Goal: Task Accomplishment & Management: Use online tool/utility

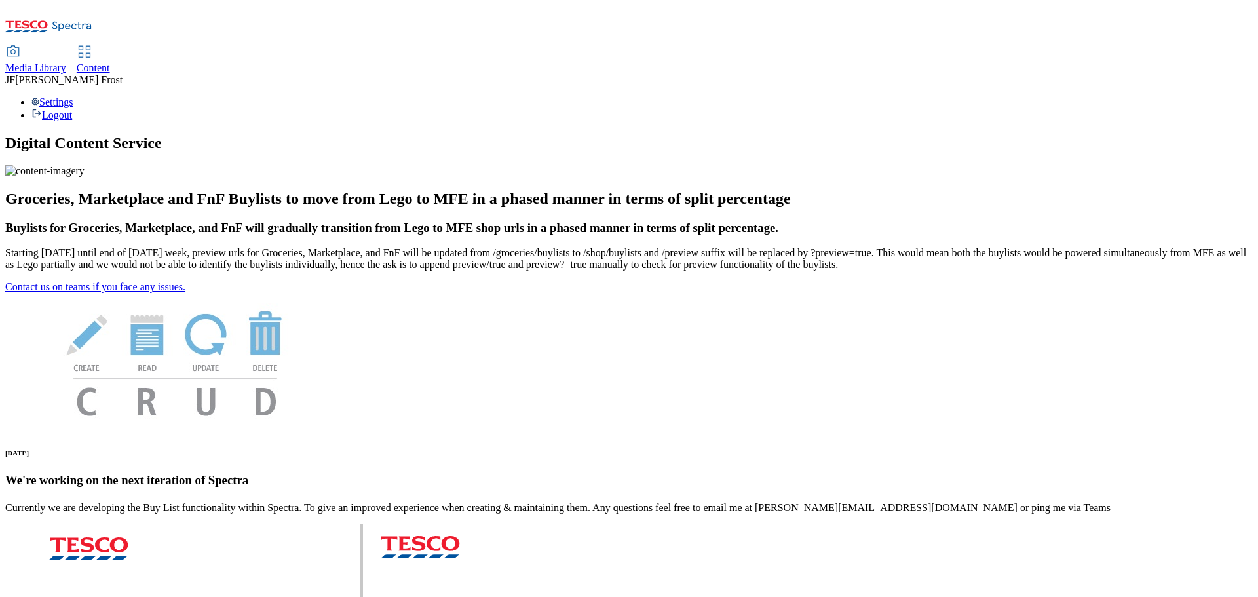
click at [110, 62] on span "Content" at bounding box center [93, 67] width 33 height 11
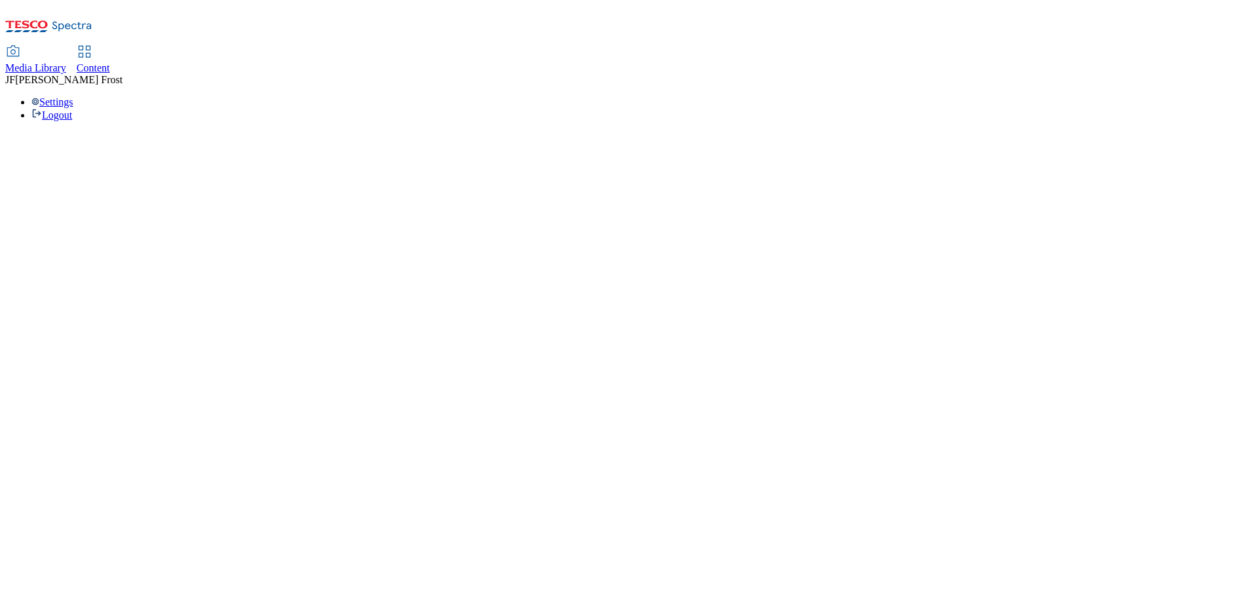
select select "ghs-uk"
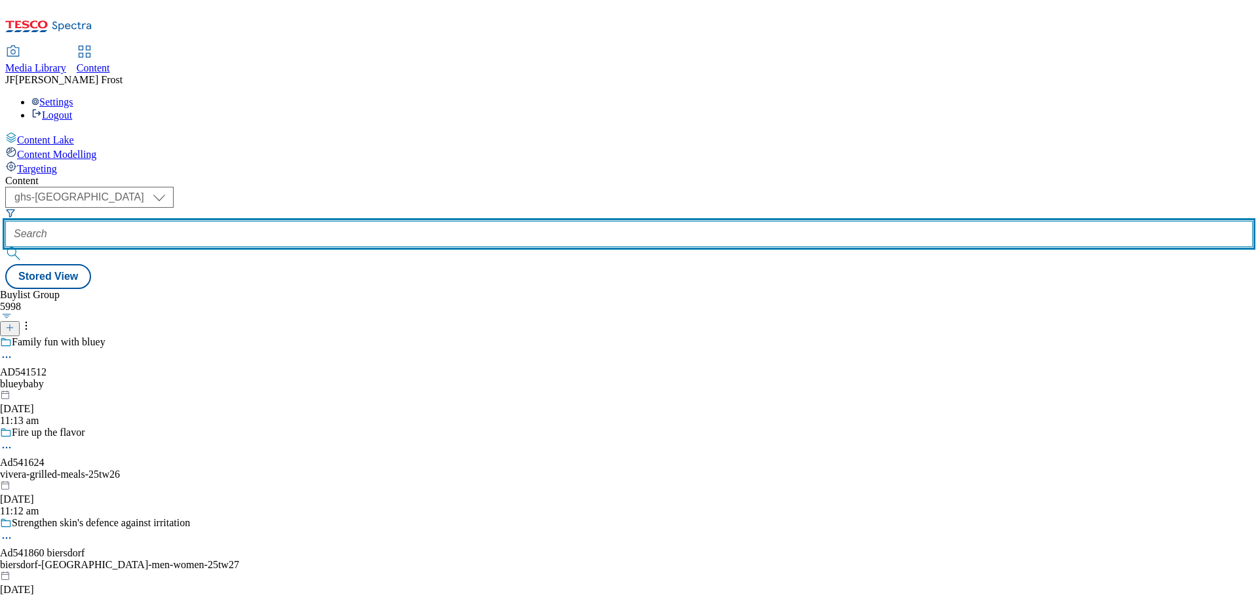
click at [321, 221] on input "text" at bounding box center [628, 234] width 1247 height 26
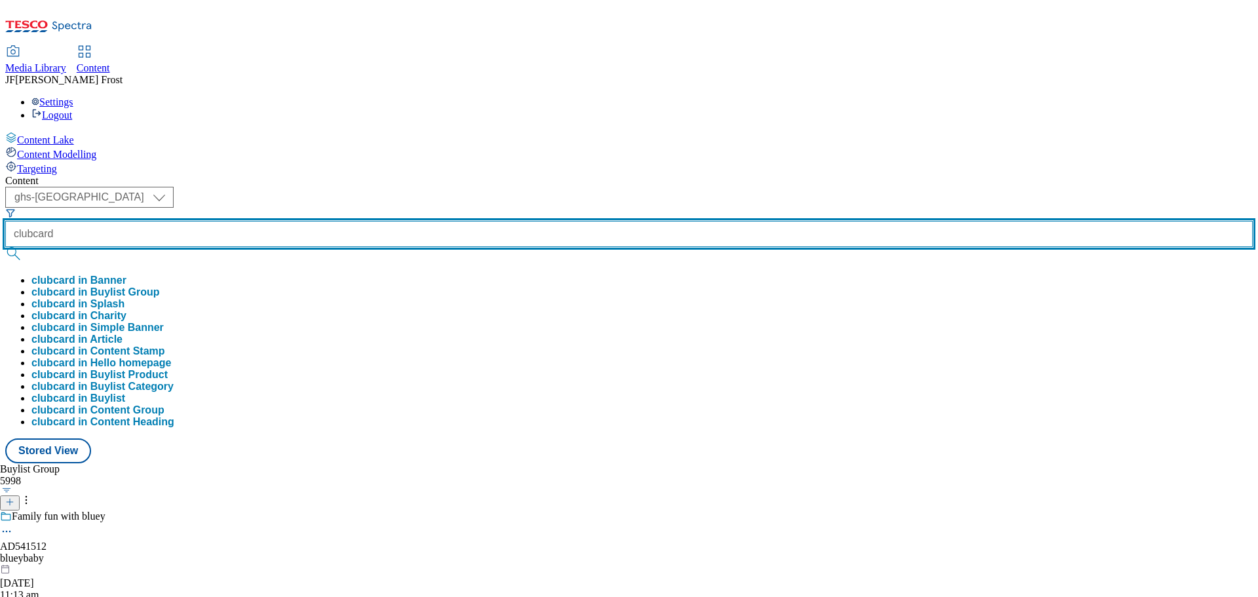
type input "clubcard"
click at [5, 247] on button "submit" at bounding box center [14, 253] width 18 height 13
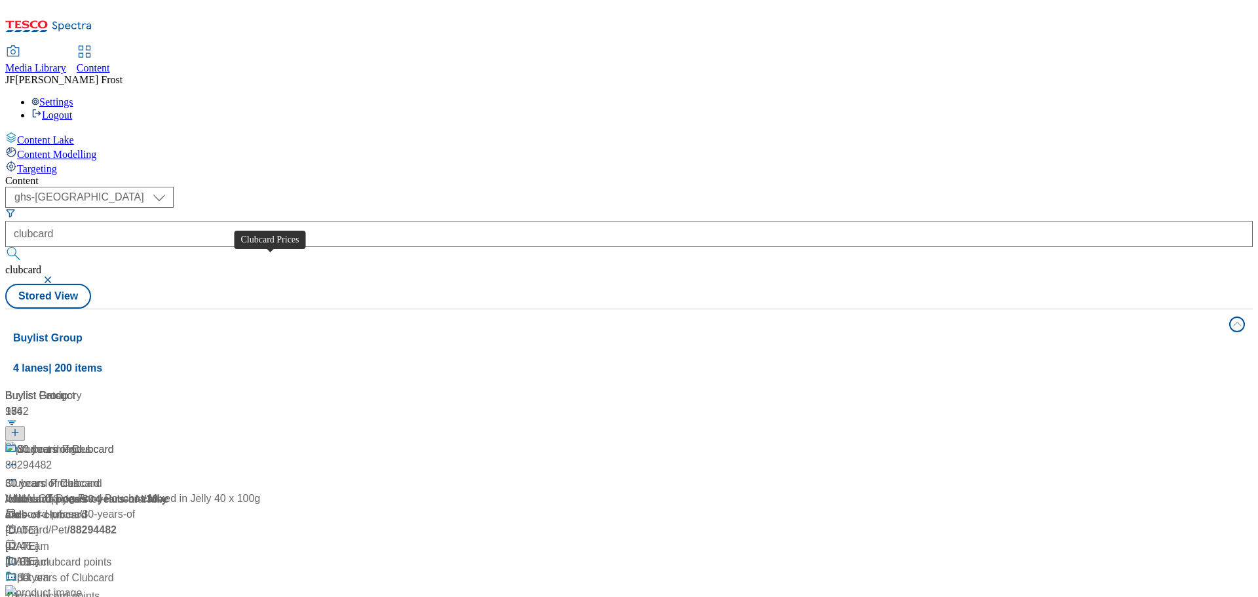
click at [91, 441] on div "Clubcard Prices" at bounding box center [54, 449] width 74 height 16
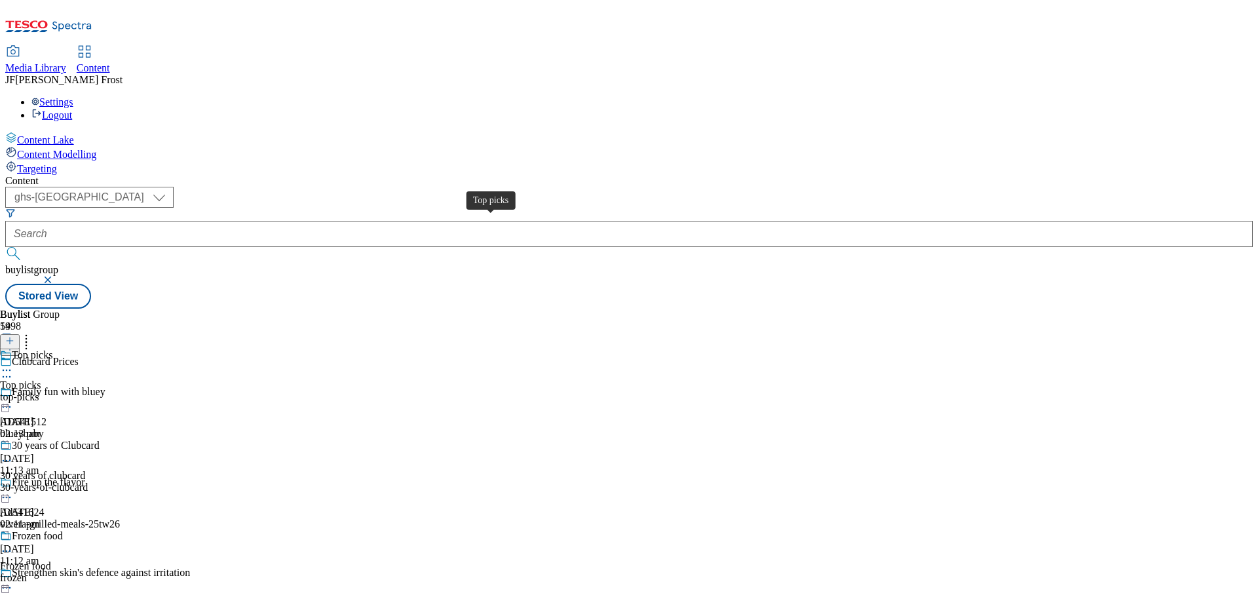
click at [41, 379] on div "Top picks" at bounding box center [20, 385] width 41 height 12
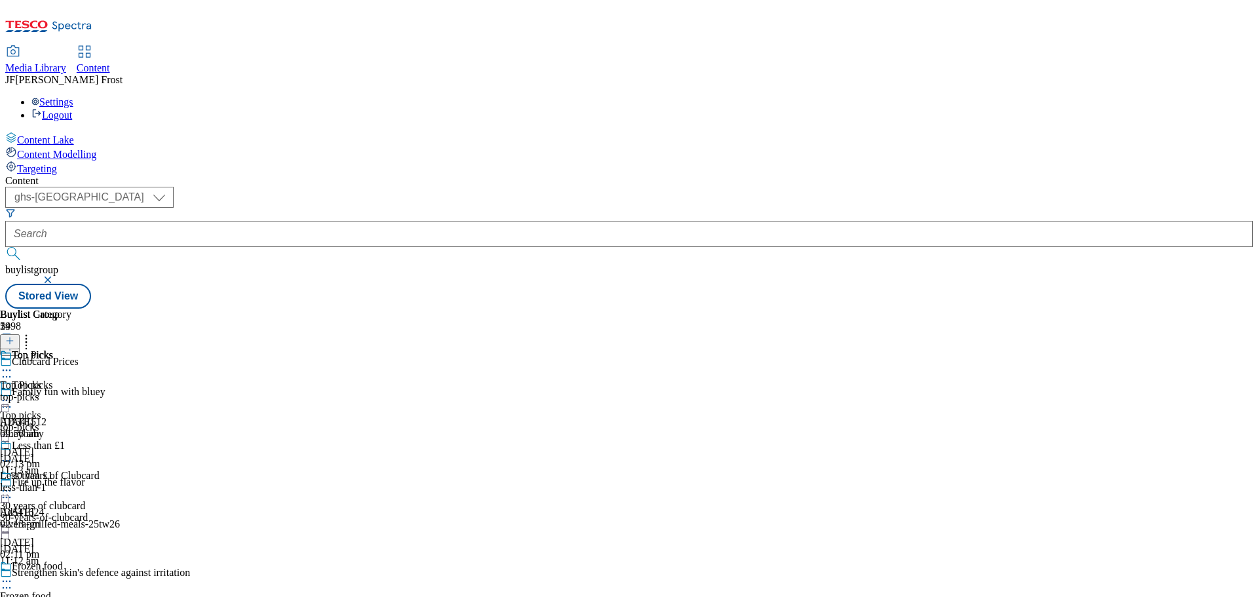
click at [71, 349] on div "Top Picks" at bounding box center [35, 364] width 71 height 30
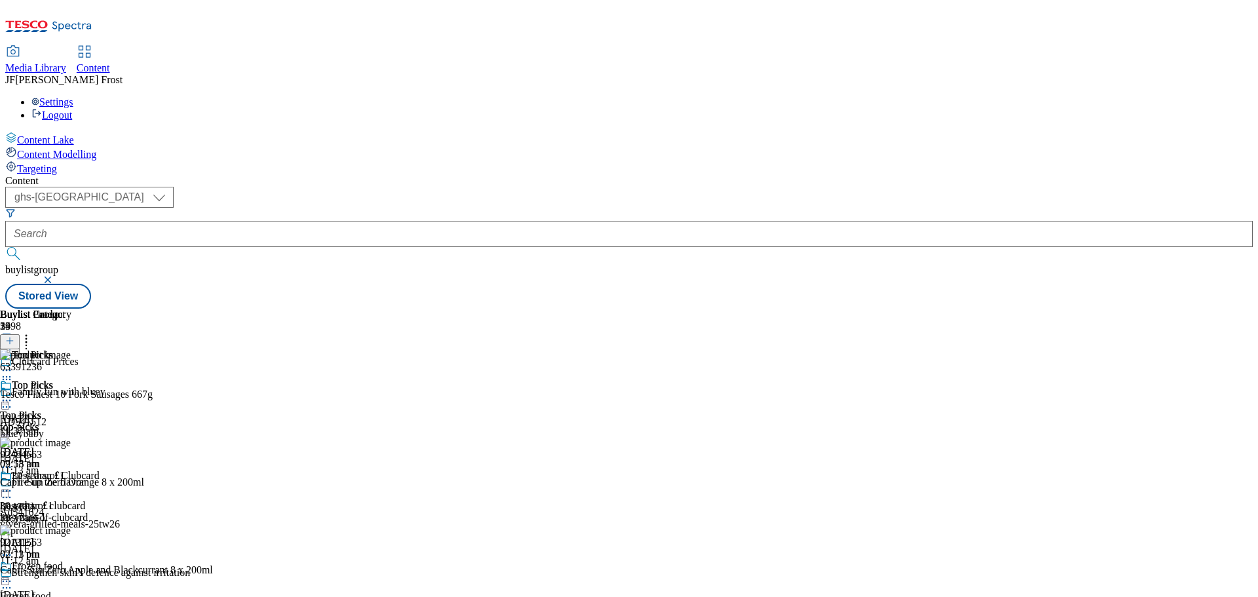
click at [13, 394] on icon at bounding box center [6, 400] width 13 height 13
click at [83, 544] on span "Un-publish" at bounding box center [62, 549] width 42 height 10
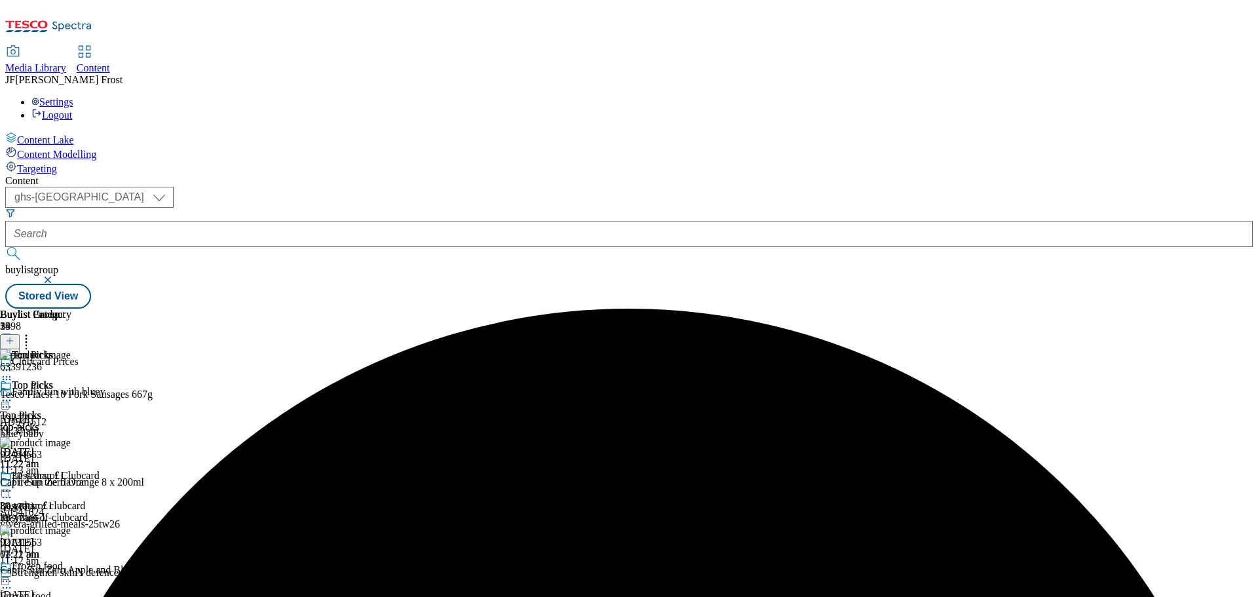
click at [13, 394] on icon at bounding box center [6, 400] width 13 height 13
click at [84, 498] on span "Un-preview" at bounding box center [63, 503] width 44 height 10
click at [33, 332] on icon at bounding box center [26, 338] width 13 height 13
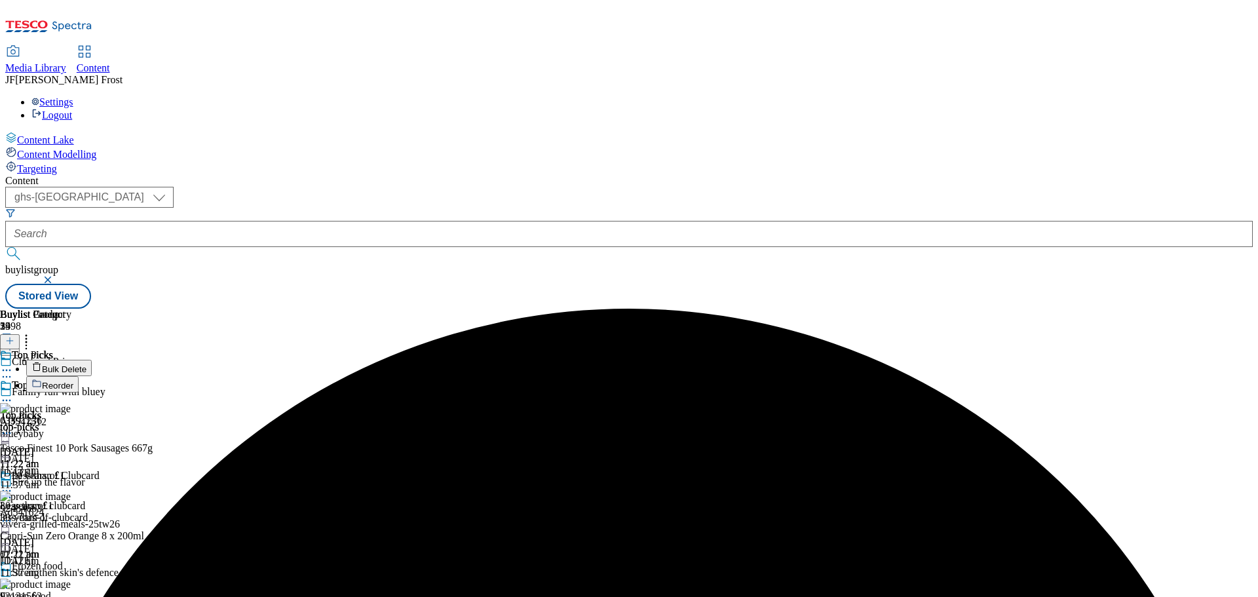
click at [92, 360] on button "Bulk Delete" at bounding box center [58, 368] width 65 height 16
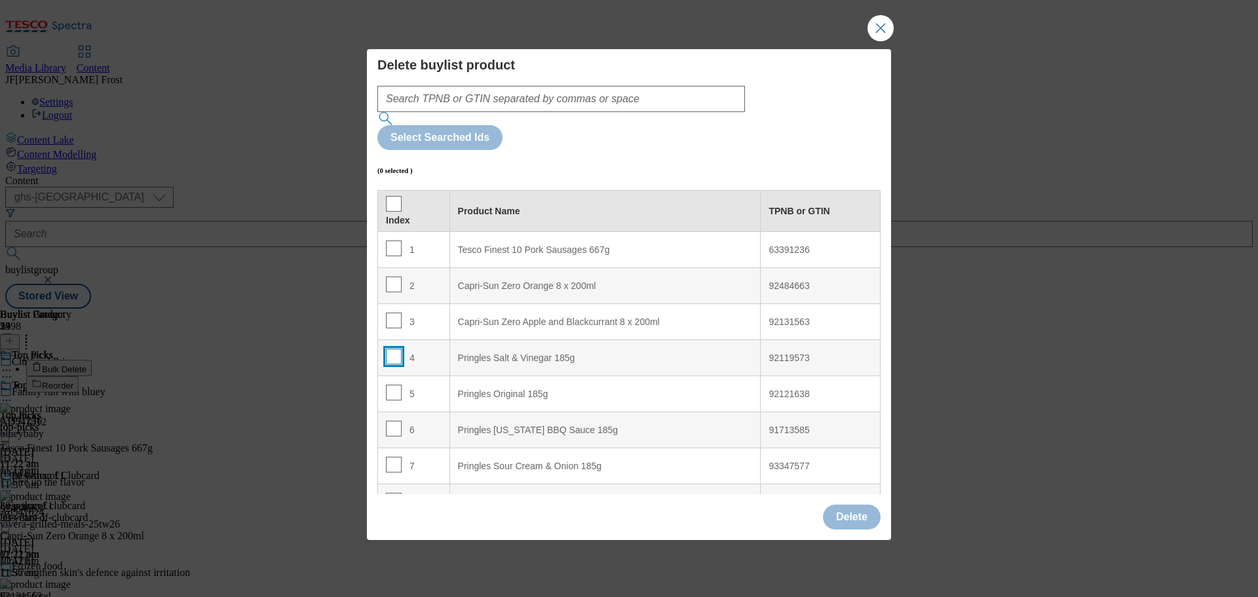
click at [396, 348] on input "Modal" at bounding box center [394, 356] width 16 height 16
checkbox input "true"
click at [396, 384] on input "Modal" at bounding box center [394, 392] width 16 height 16
checkbox input "true"
click at [393, 420] on input "Modal" at bounding box center [394, 428] width 16 height 16
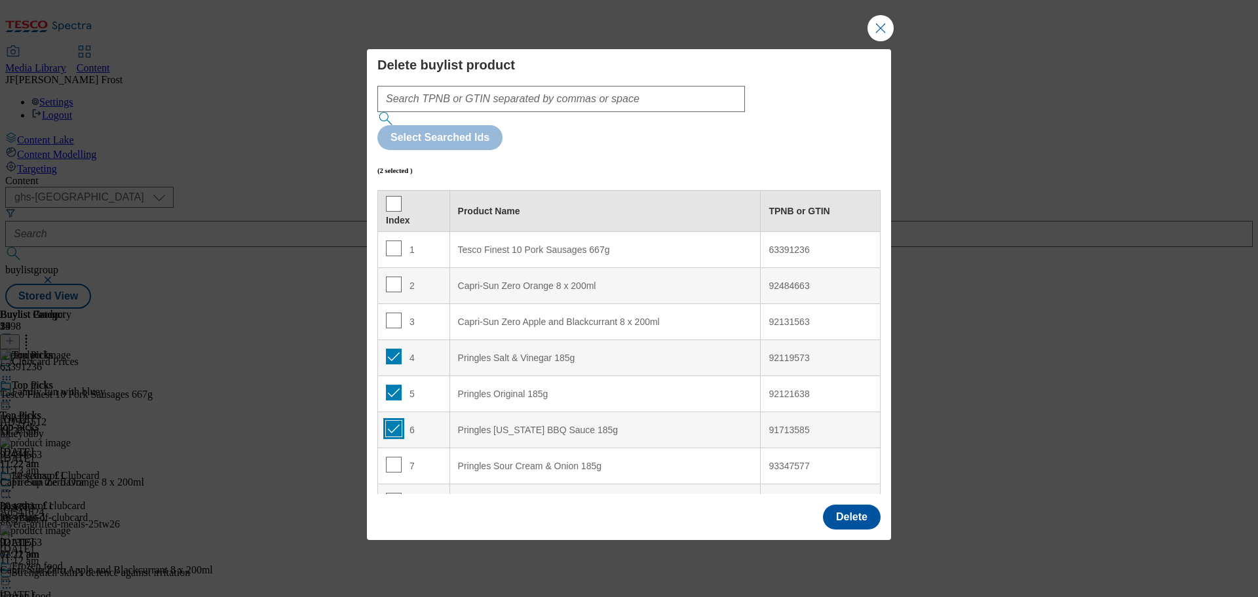
checkbox input "true"
click at [396, 457] on input "Modal" at bounding box center [394, 465] width 16 height 16
checkbox input "true"
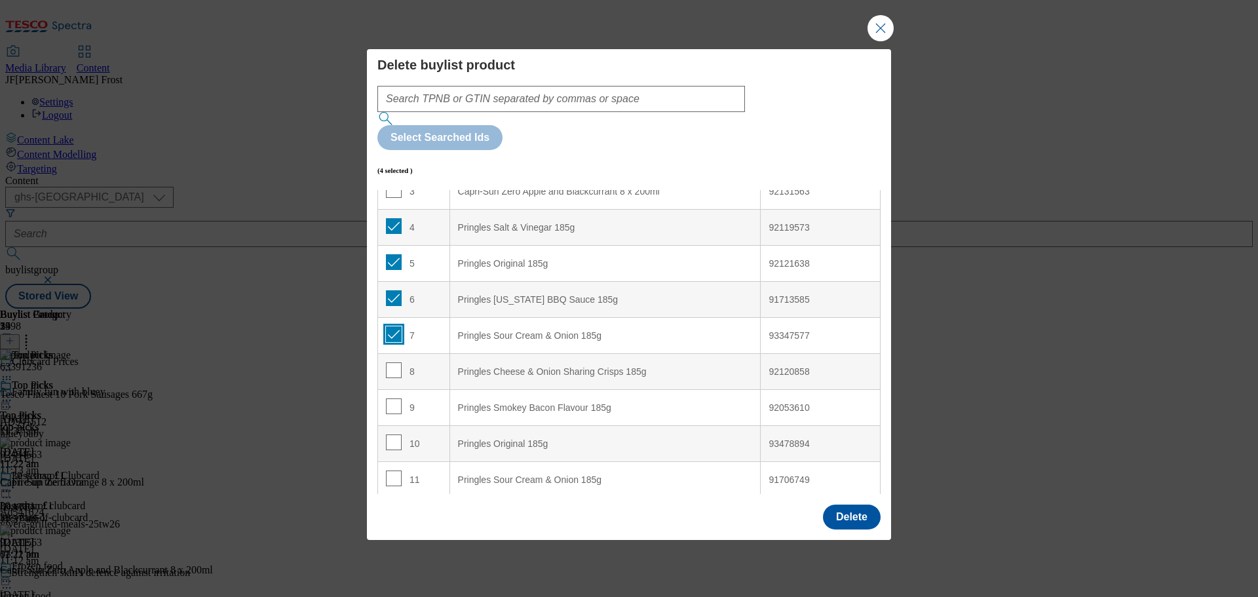
scroll to position [131, 0]
click at [394, 362] on input "Modal" at bounding box center [394, 370] width 16 height 16
checkbox input "true"
click at [395, 398] on input "Modal" at bounding box center [394, 406] width 16 height 16
checkbox input "true"
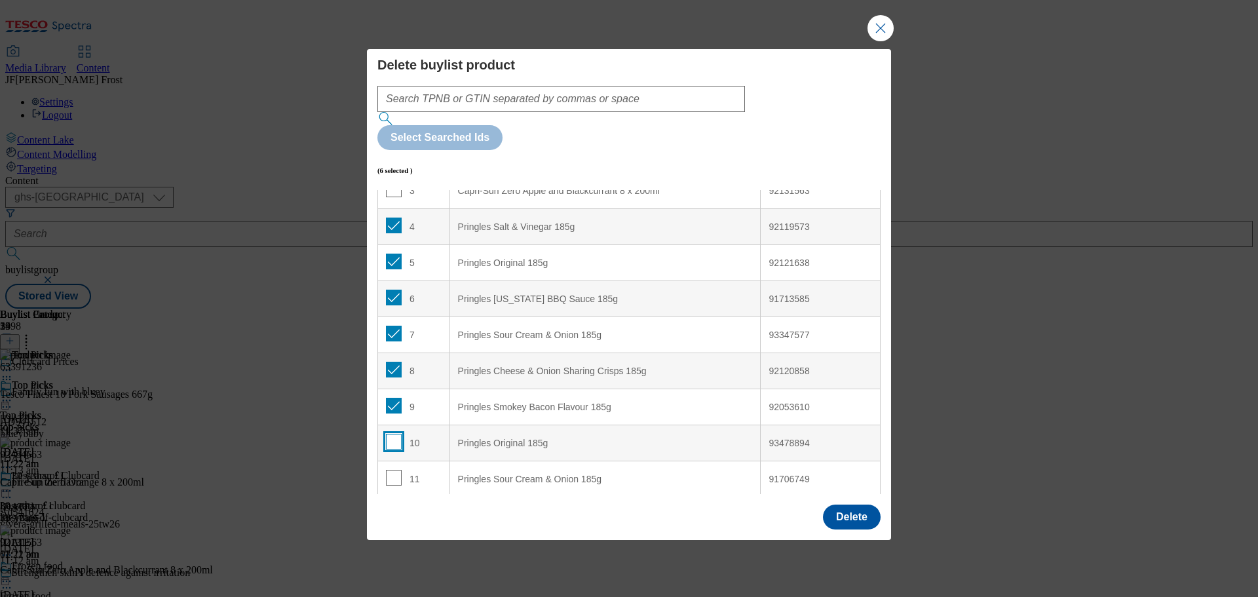
click at [392, 434] on input "Modal" at bounding box center [394, 442] width 16 height 16
checkbox input "true"
drag, startPoint x: 391, startPoint y: 434, endPoint x: 478, endPoint y: 322, distance: 141.4
click at [392, 470] on input "Modal" at bounding box center [394, 478] width 16 height 16
checkbox input "true"
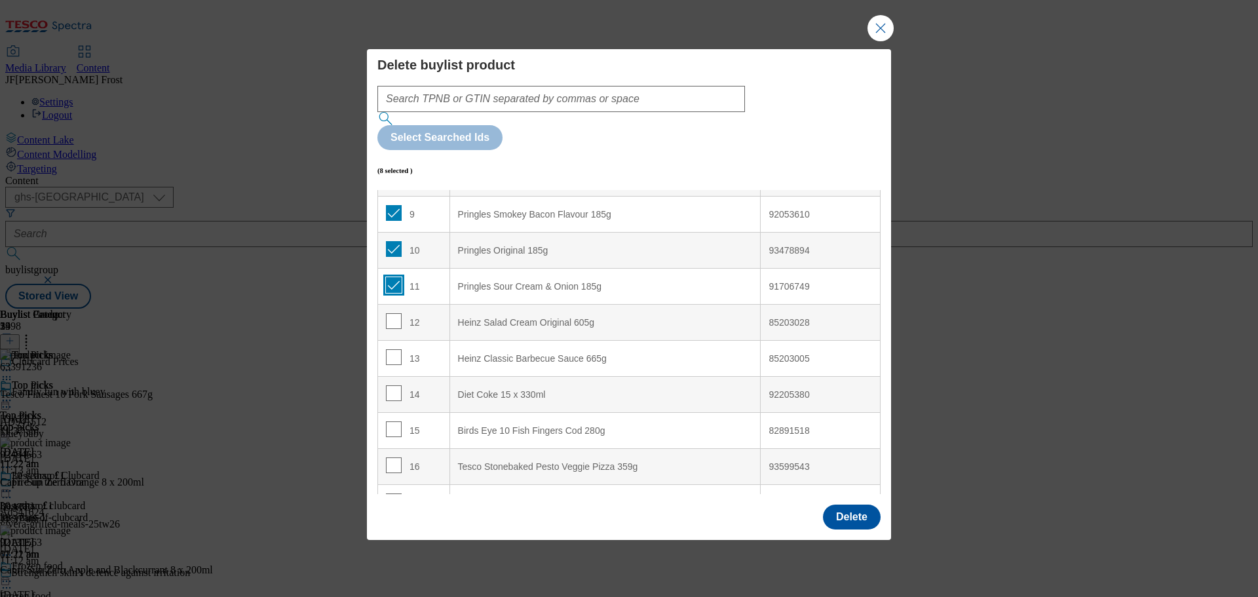
scroll to position [327, 0]
click at [389, 381] on input "Modal" at bounding box center [394, 389] width 16 height 16
checkbox input "true"
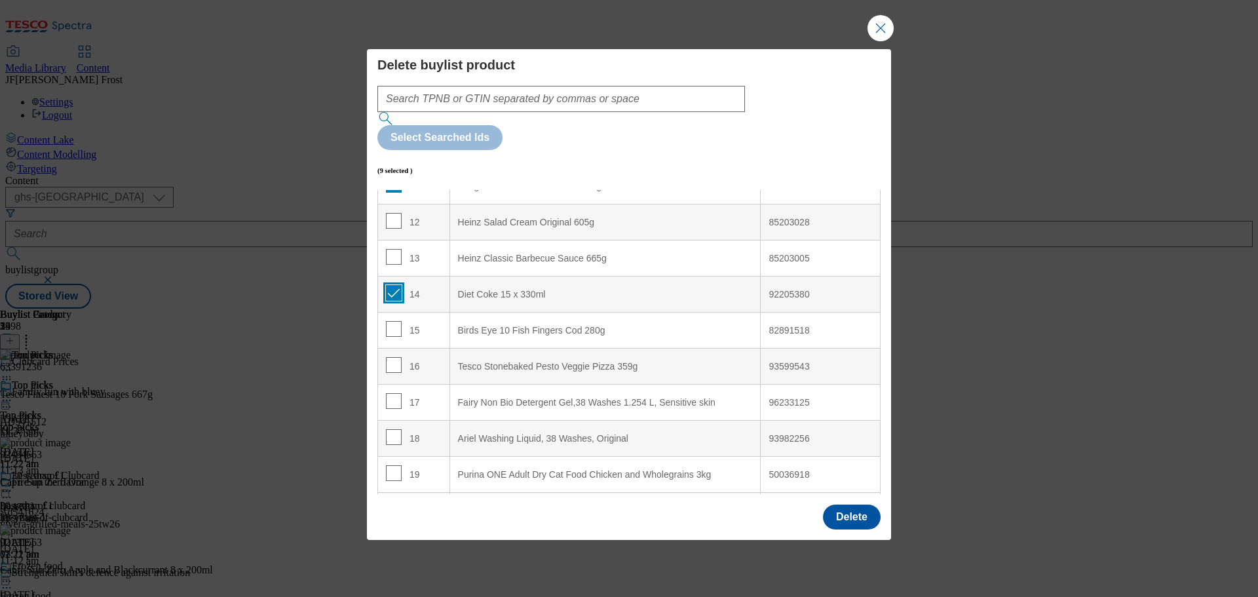
scroll to position [458, 0]
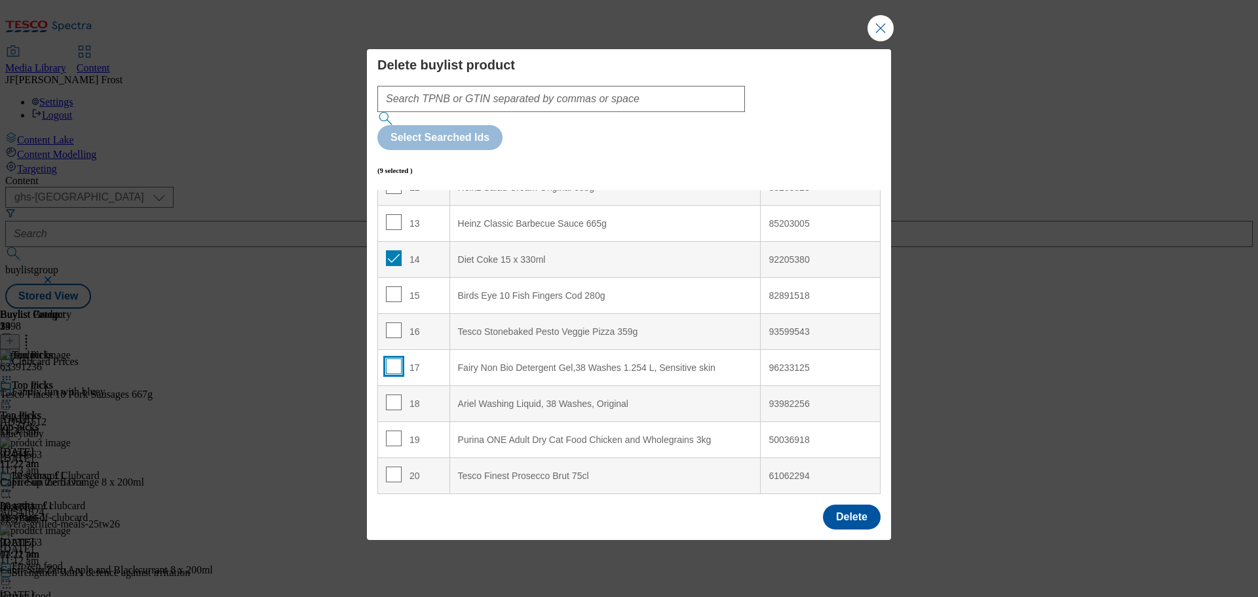
click at [388, 358] on input "Modal" at bounding box center [394, 366] width 16 height 16
checkbox input "true"
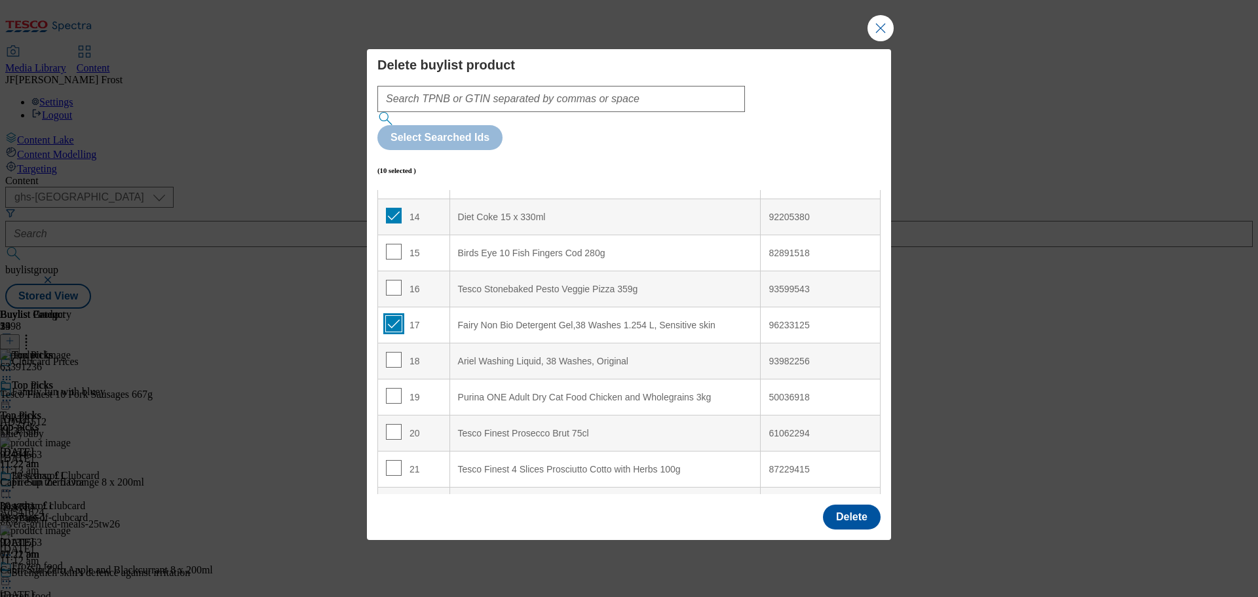
scroll to position [524, 0]
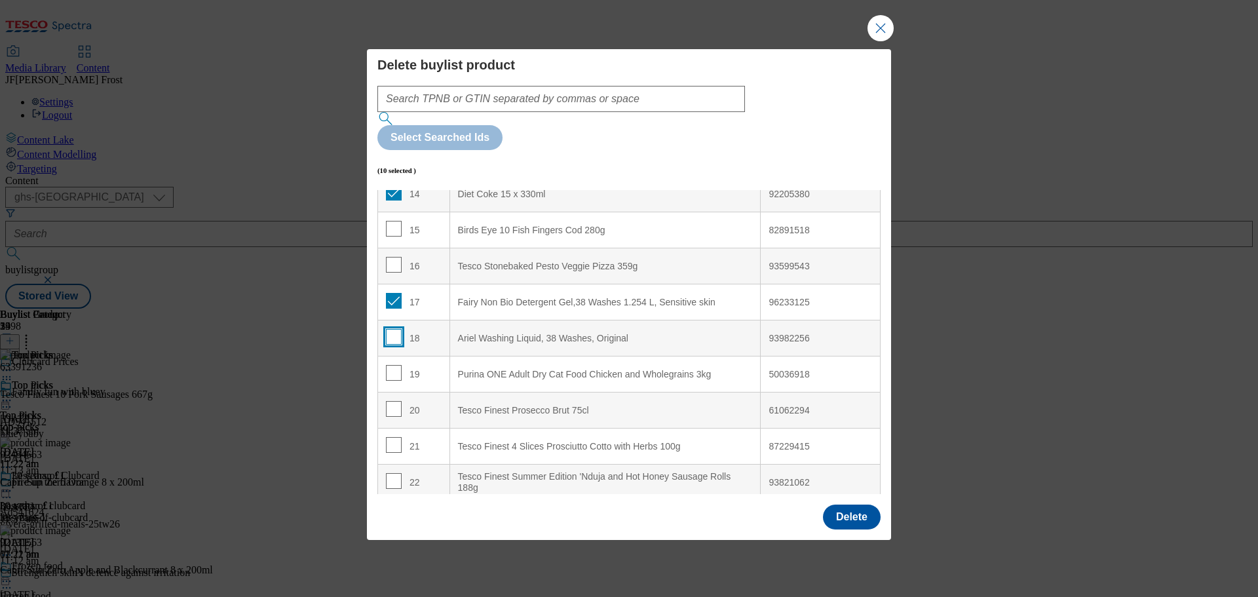
click at [395, 329] on input "Modal" at bounding box center [394, 337] width 16 height 16
checkbox input "true"
click at [392, 365] on input "Modal" at bounding box center [394, 373] width 16 height 16
checkbox input "true"
click at [865, 504] on button "Delete" at bounding box center [852, 516] width 58 height 25
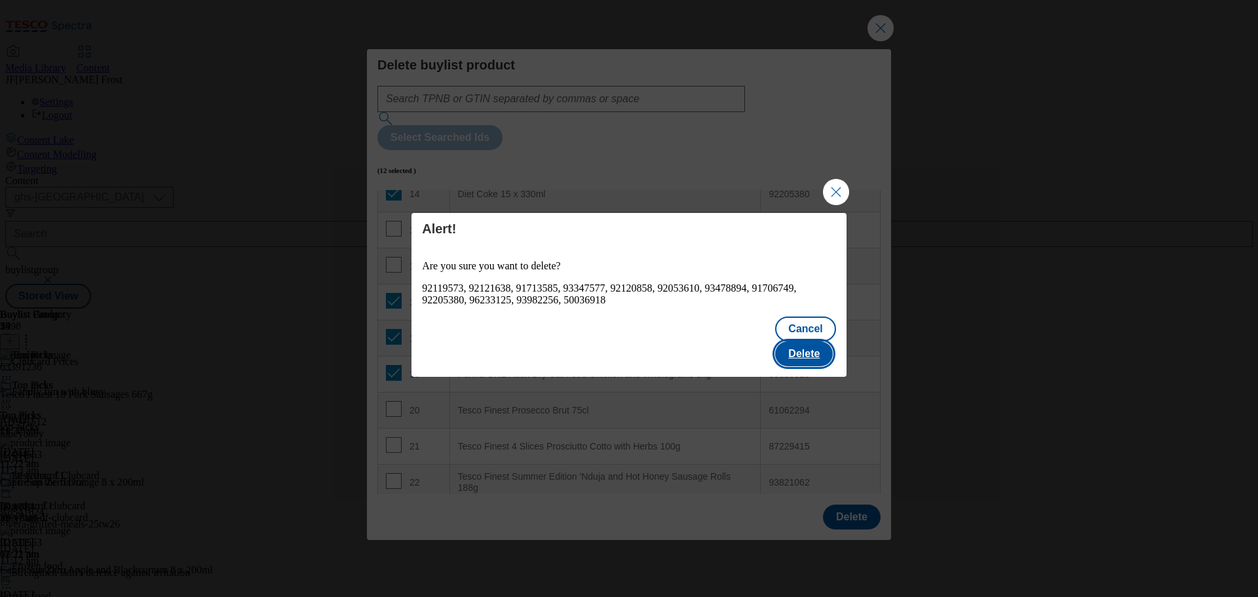
click at [825, 346] on button "Delete" at bounding box center [804, 353] width 58 height 25
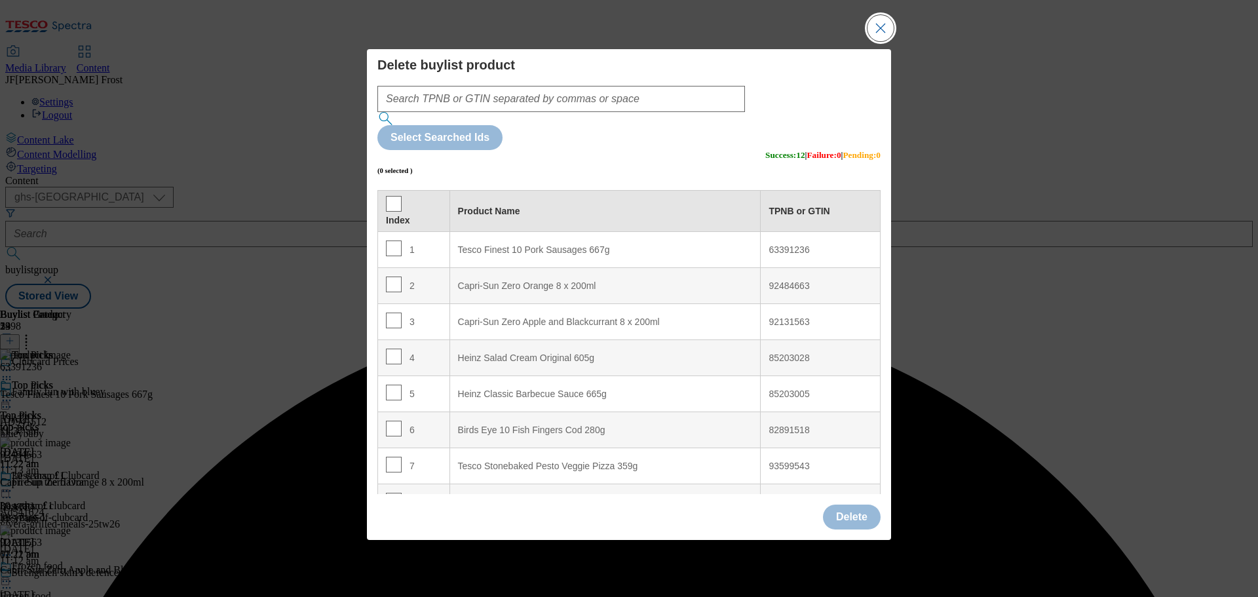
click at [881, 41] on button "Close Modal" at bounding box center [880, 28] width 26 height 26
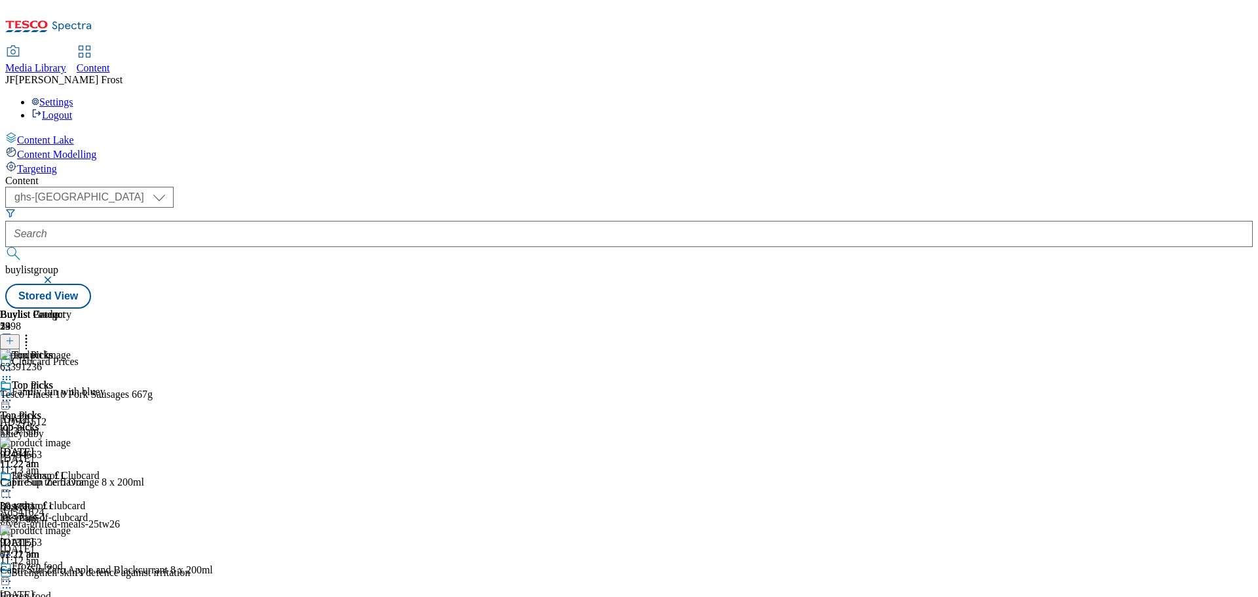
click at [20, 334] on button at bounding box center [10, 341] width 20 height 15
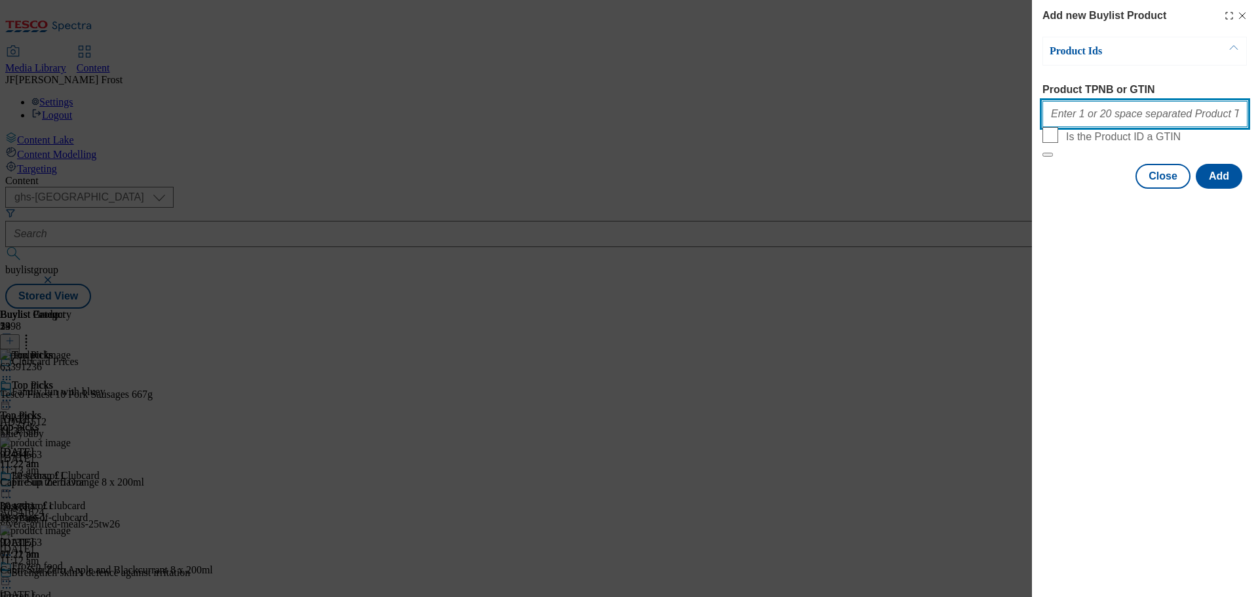
click at [1132, 117] on input "Product TPNB or GTIN" at bounding box center [1144, 114] width 205 height 26
paste input "85258032 50983919 50040331 93662301 78663196 91770556 90855700 74131233 7949111…"
type input "85258032 50983919 50040331 93662301 78663196 91770556 90855700 74131233 7949111…"
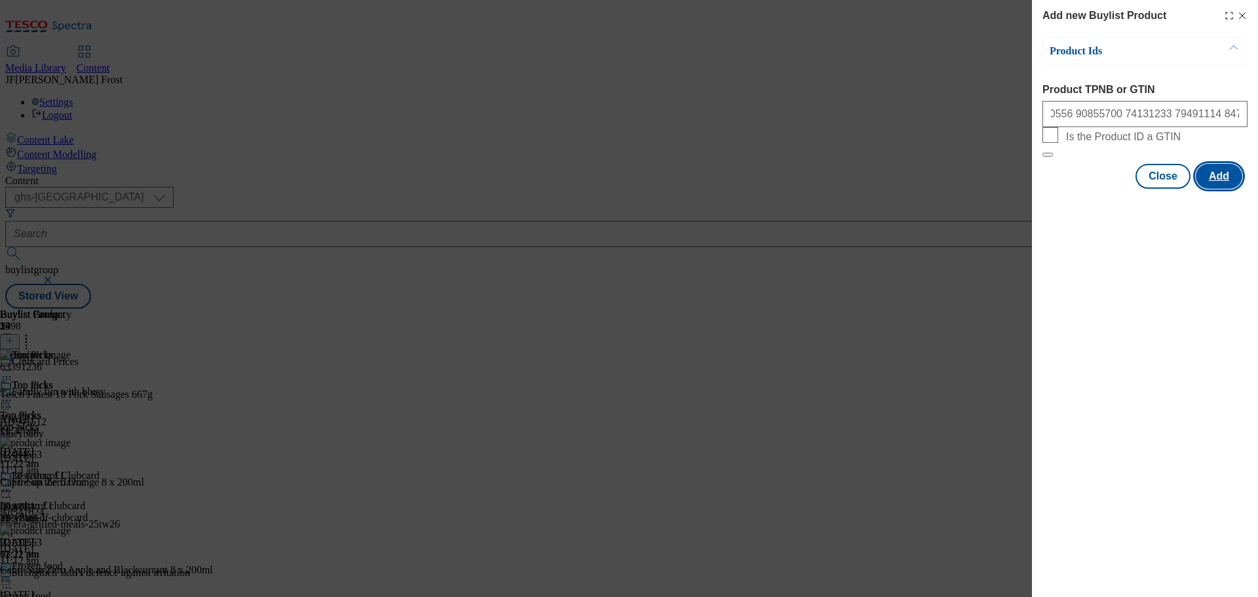
drag, startPoint x: 1229, startPoint y: 207, endPoint x: 1210, endPoint y: 219, distance: 22.4
click at [1229, 189] on button "Add" at bounding box center [1218, 176] width 47 height 25
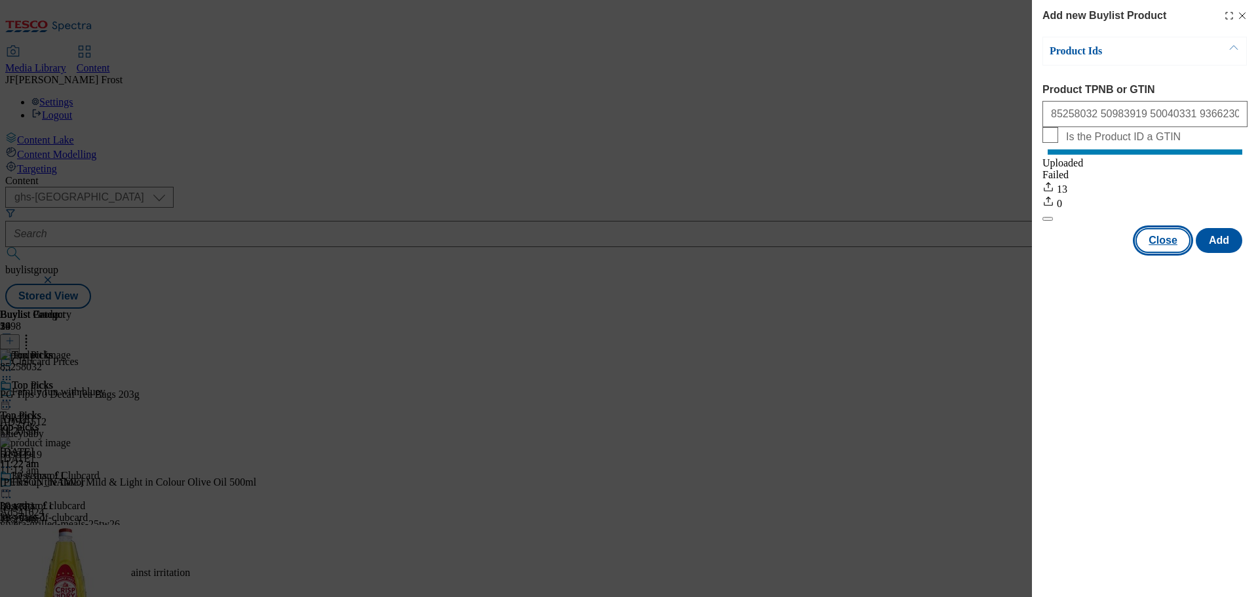
click at [1162, 250] on button "Close" at bounding box center [1162, 240] width 55 height 25
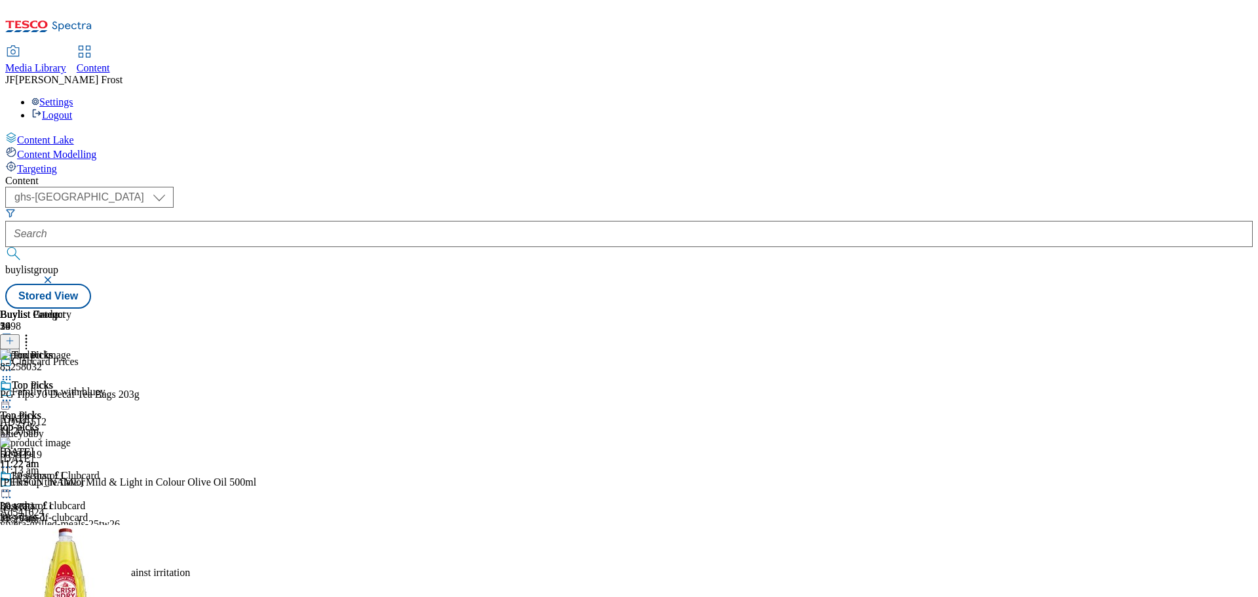
click at [33, 332] on icon at bounding box center [26, 338] width 13 height 13
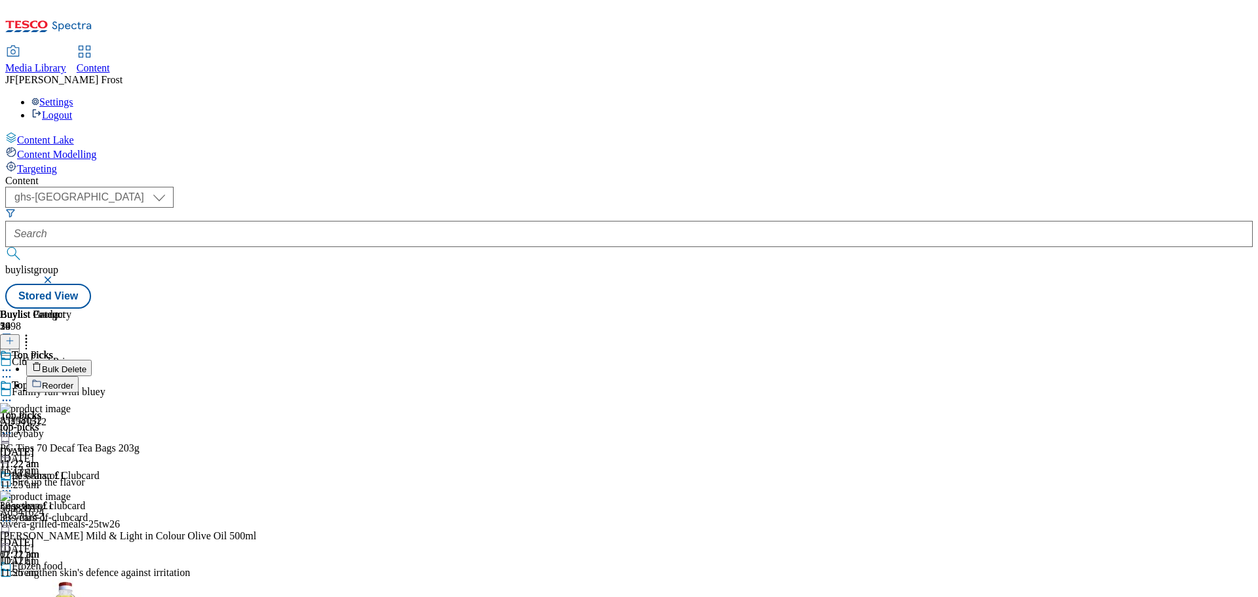
click at [79, 376] on button "Reorder" at bounding box center [52, 384] width 52 height 16
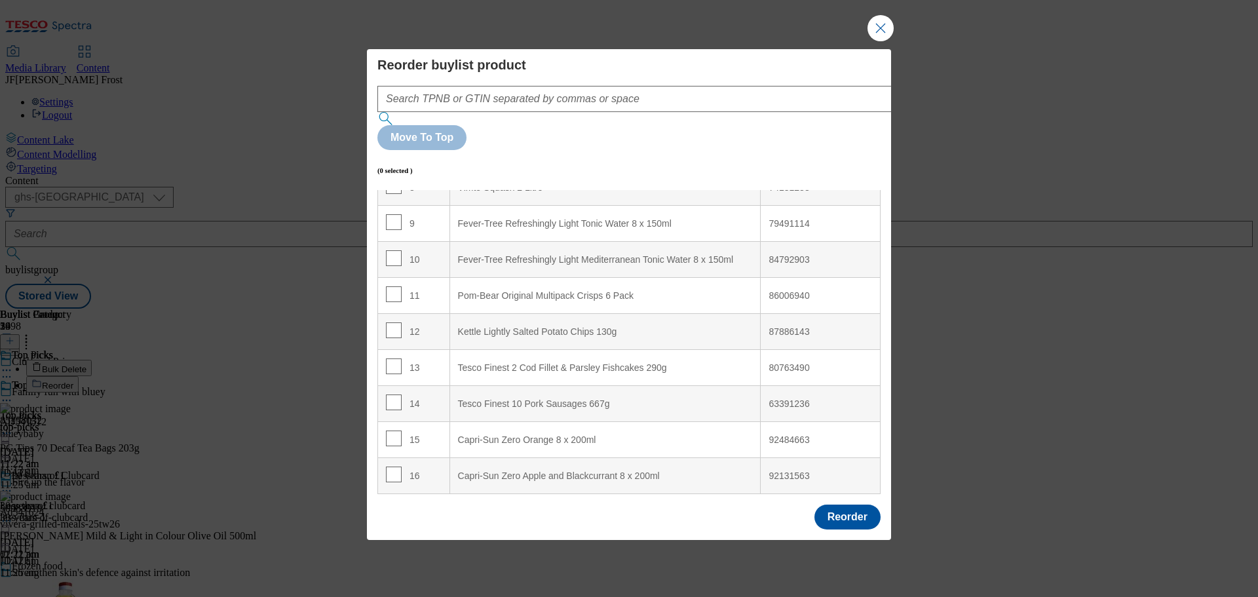
scroll to position [375, 0]
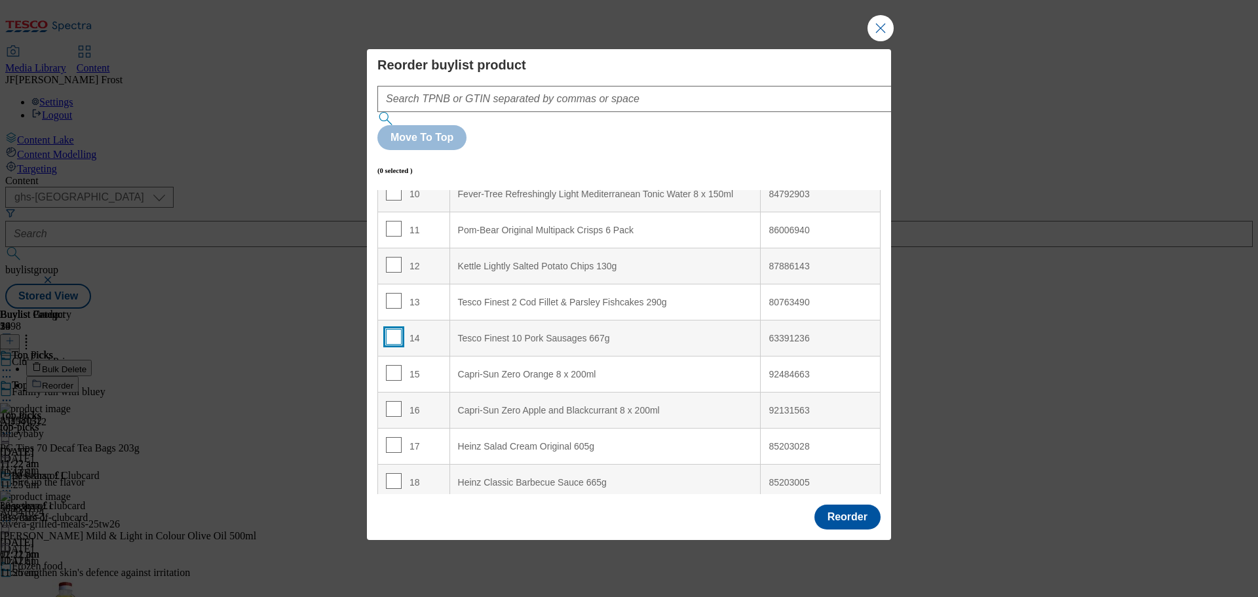
click at [390, 329] on input "Modal" at bounding box center [394, 337] width 16 height 16
checkbox input "true"
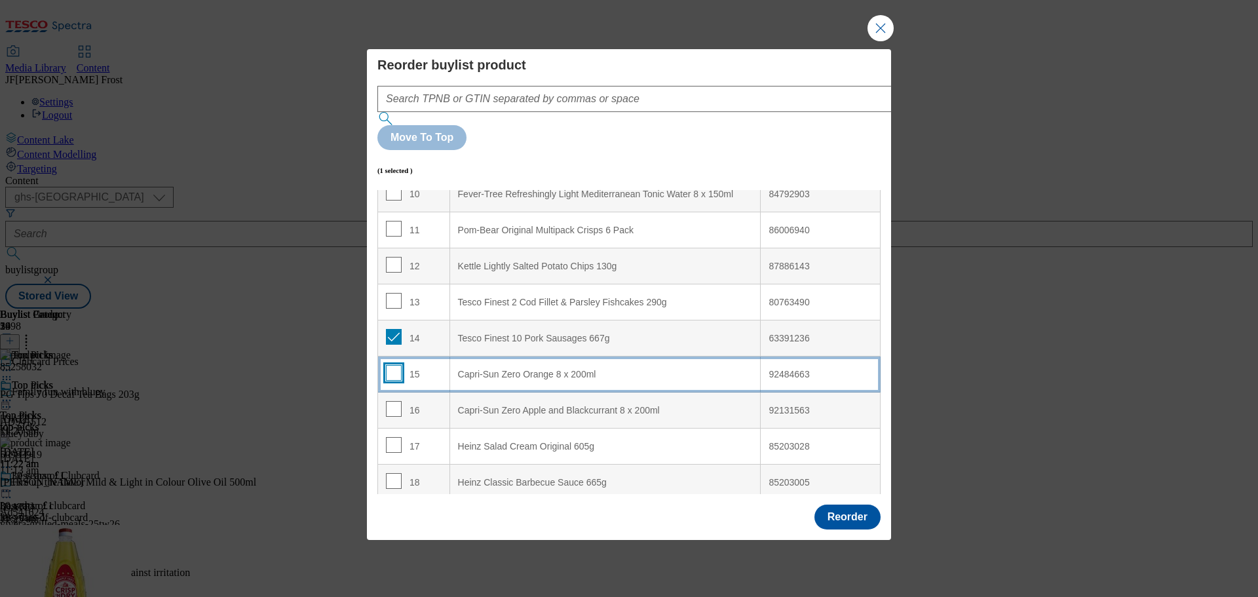
click at [394, 365] on input "Modal" at bounding box center [394, 373] width 16 height 16
checkbox input "true"
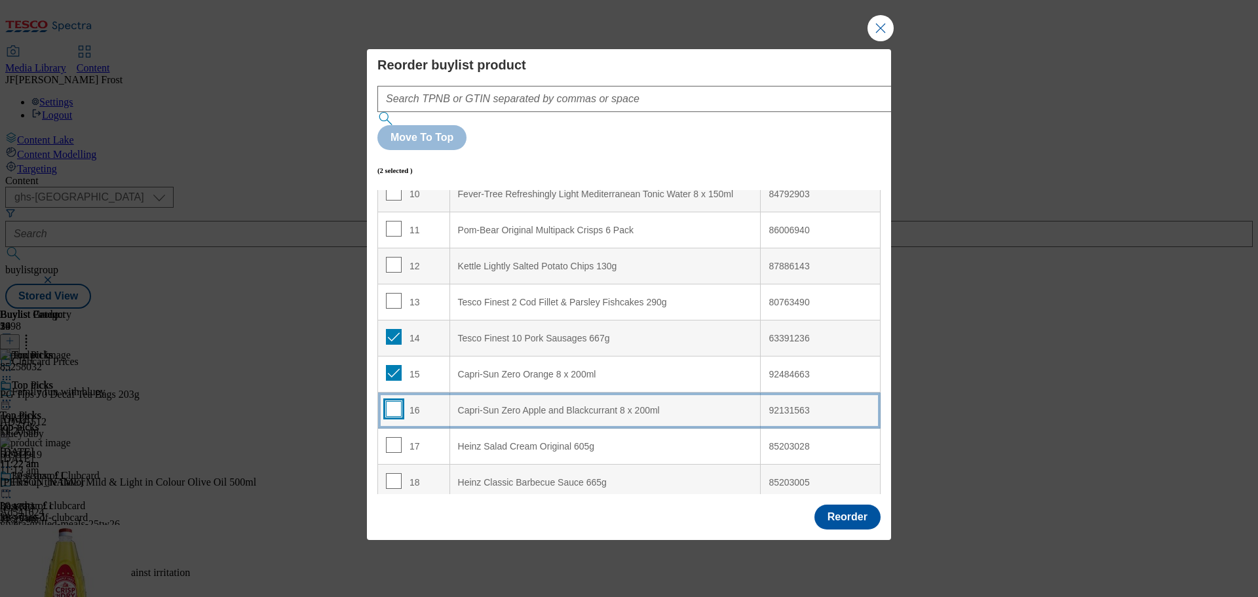
click at [392, 401] on input "Modal" at bounding box center [394, 409] width 16 height 16
checkbox input "true"
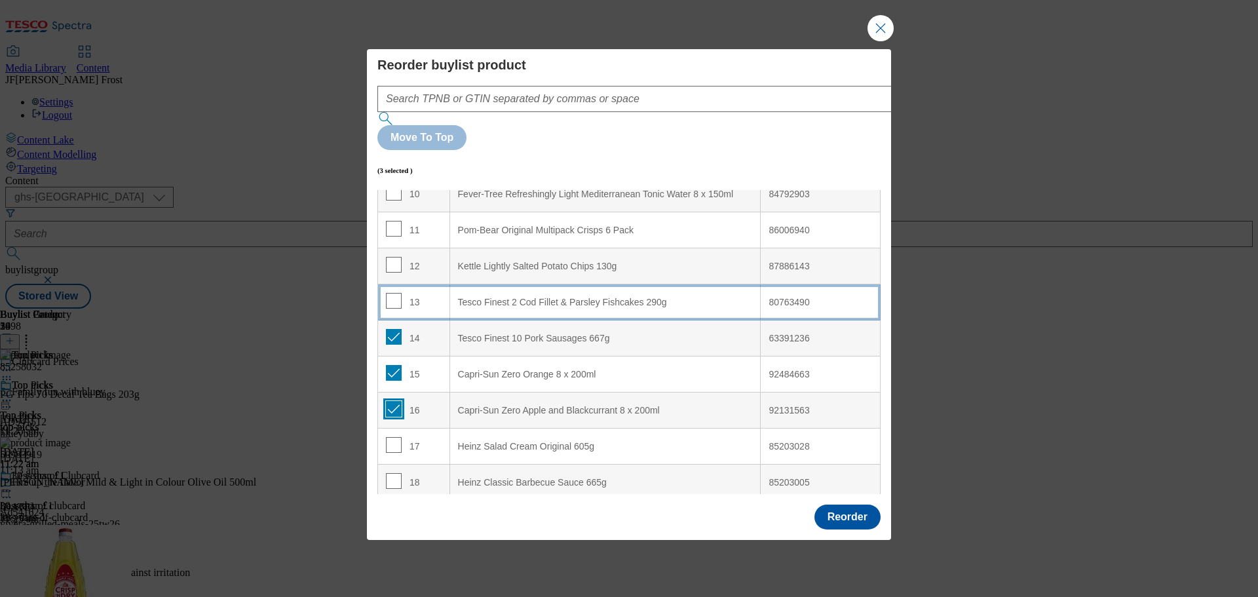
scroll to position [0, 0]
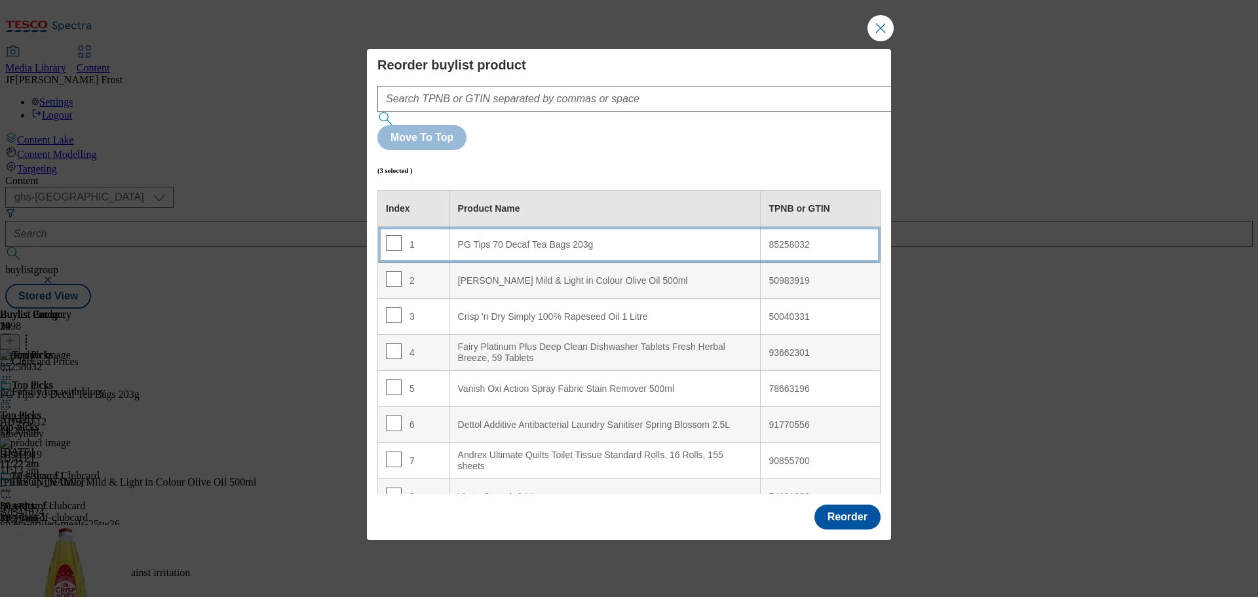
click at [538, 227] on 203g "PG Tips 70 Decaf Tea Bags 203g" at bounding box center [604, 245] width 311 height 36
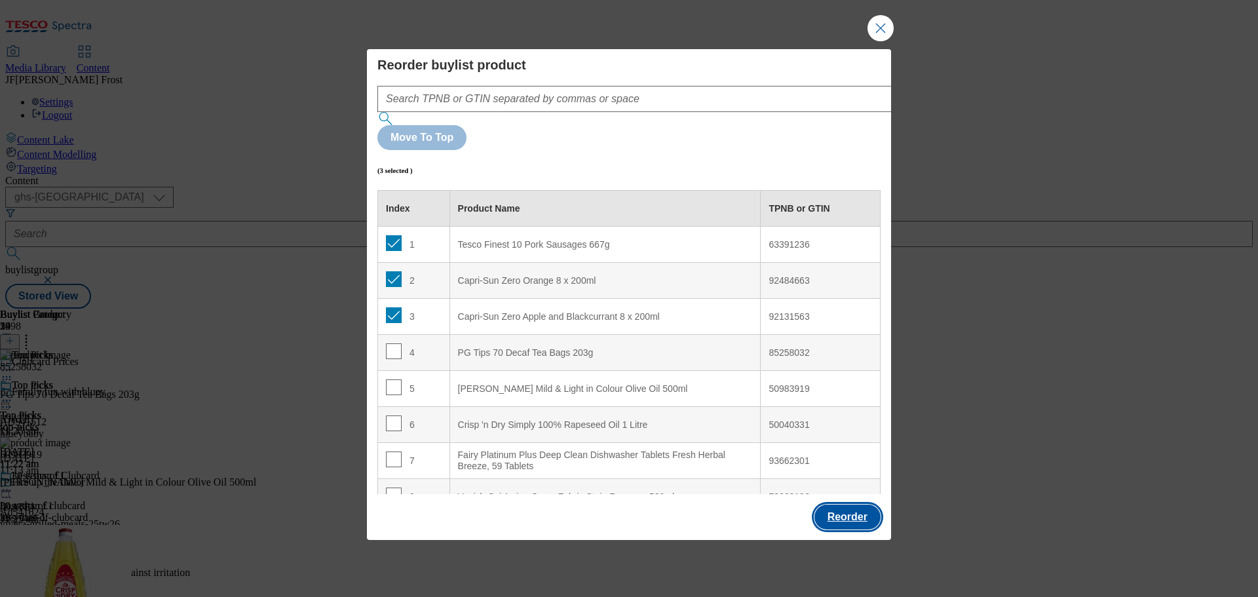
click at [839, 504] on button "Reorder" at bounding box center [847, 516] width 66 height 25
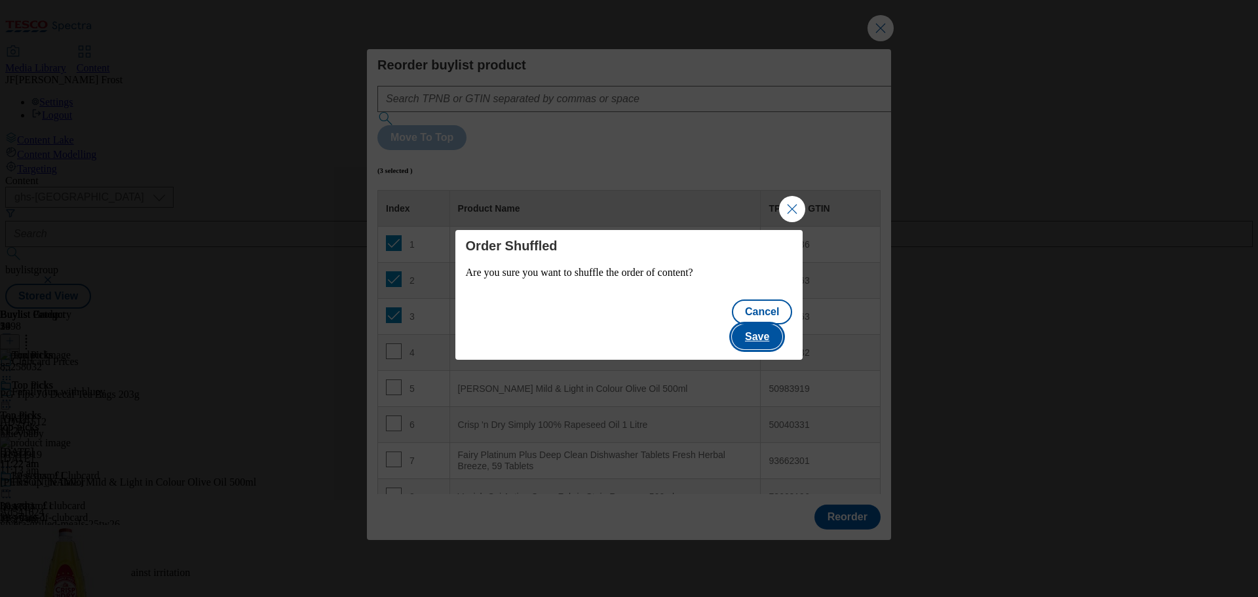
click at [758, 327] on button "Save" at bounding box center [757, 336] width 50 height 25
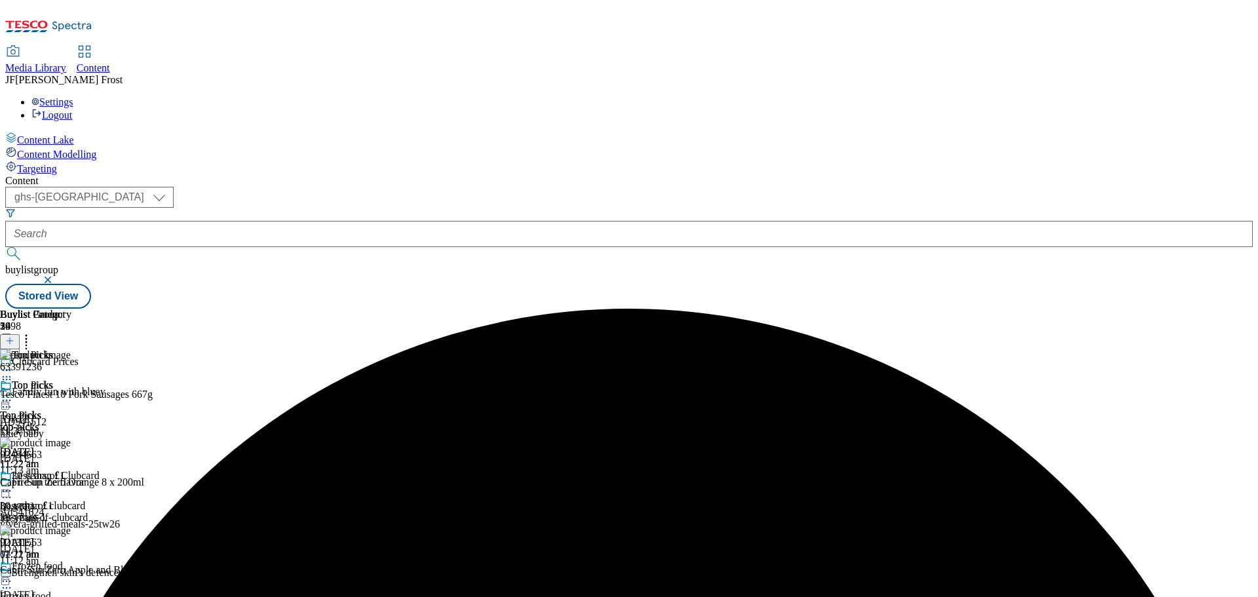
click at [13, 394] on icon at bounding box center [6, 400] width 13 height 13
click at [77, 480] on button "Preview" at bounding box center [51, 487] width 50 height 15
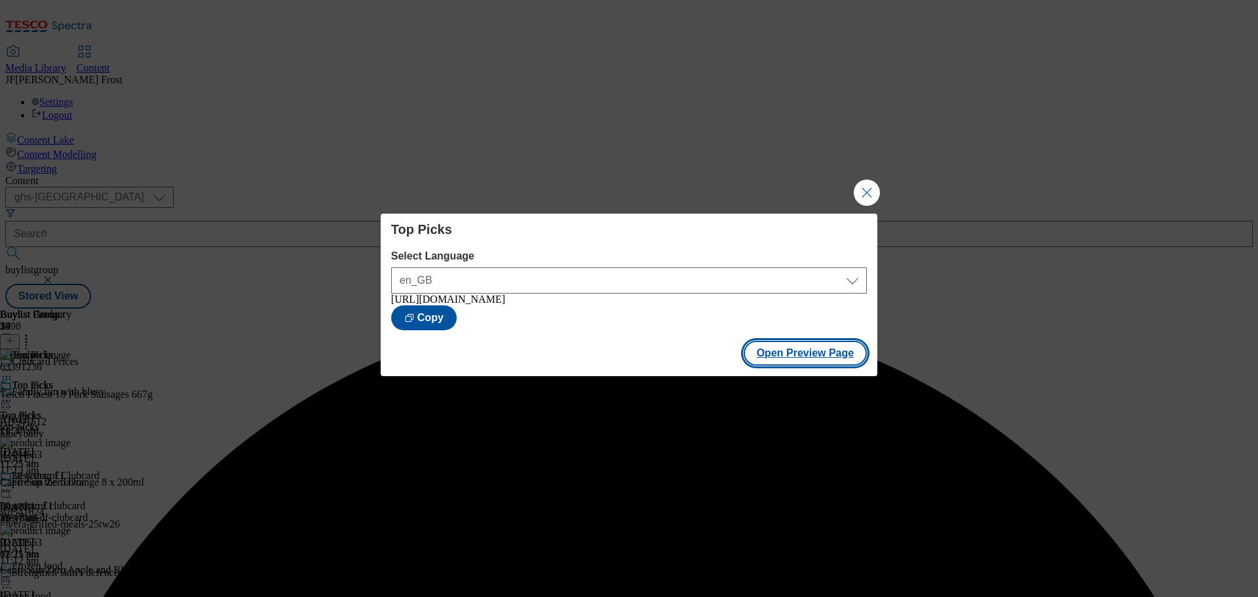
click at [798, 357] on button "Open Preview Page" at bounding box center [805, 353] width 124 height 25
click at [864, 183] on button "Close Modal" at bounding box center [866, 192] width 26 height 26
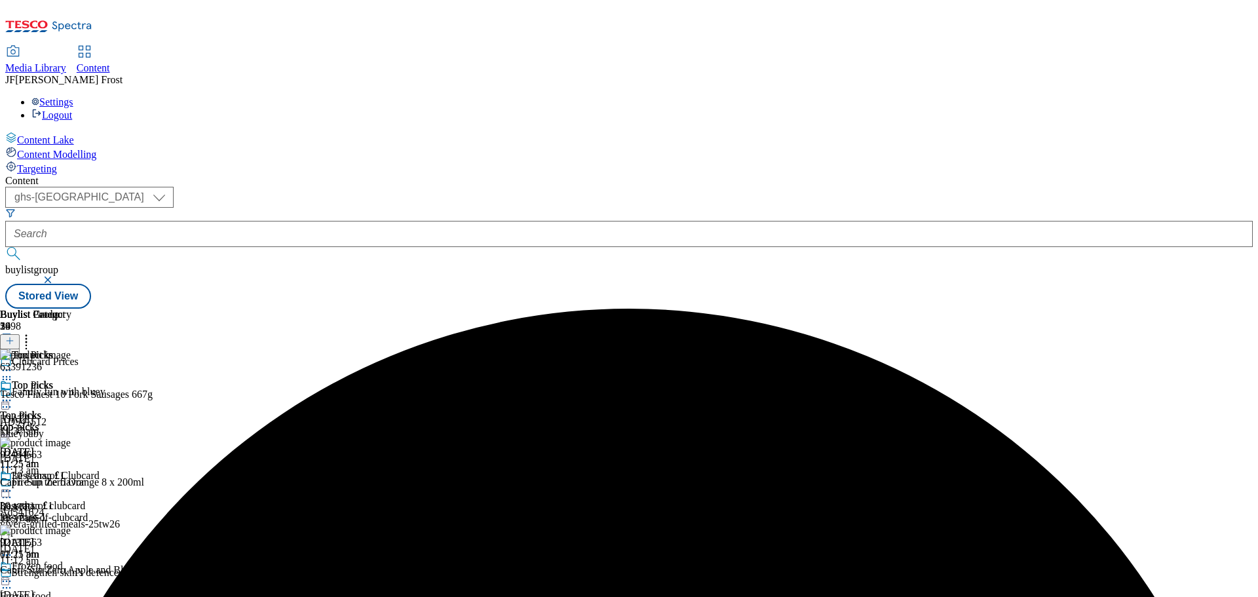
click at [13, 394] on icon at bounding box center [6, 400] width 13 height 13
click at [69, 529] on span "Publish" at bounding box center [55, 534] width 29 height 10
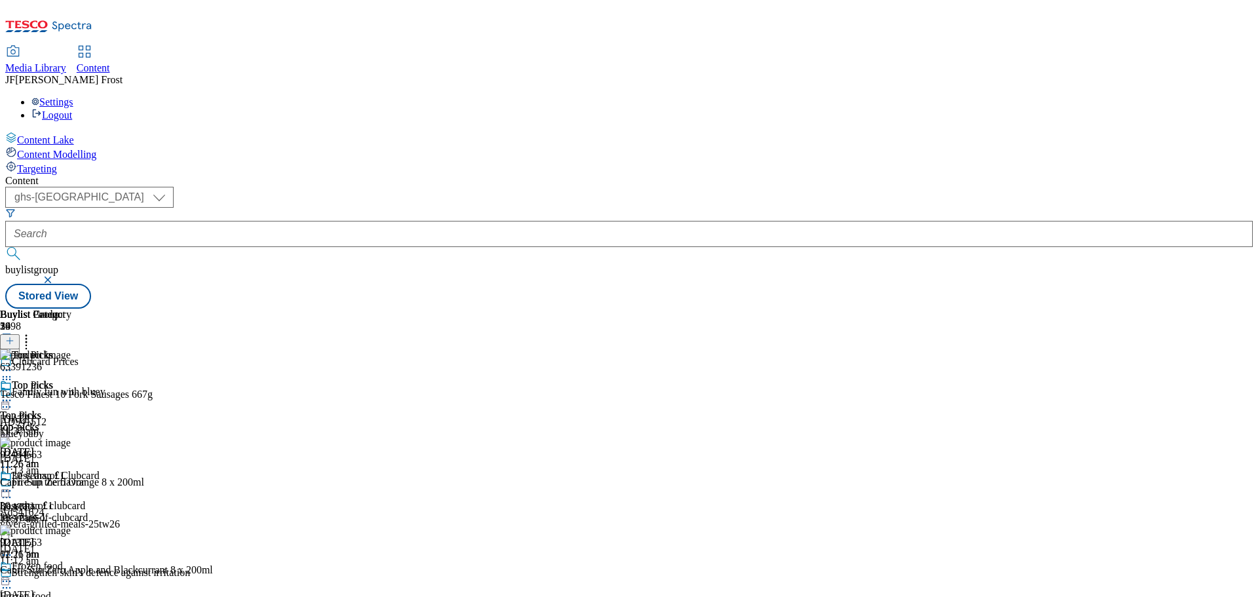
scroll to position [720, 0]
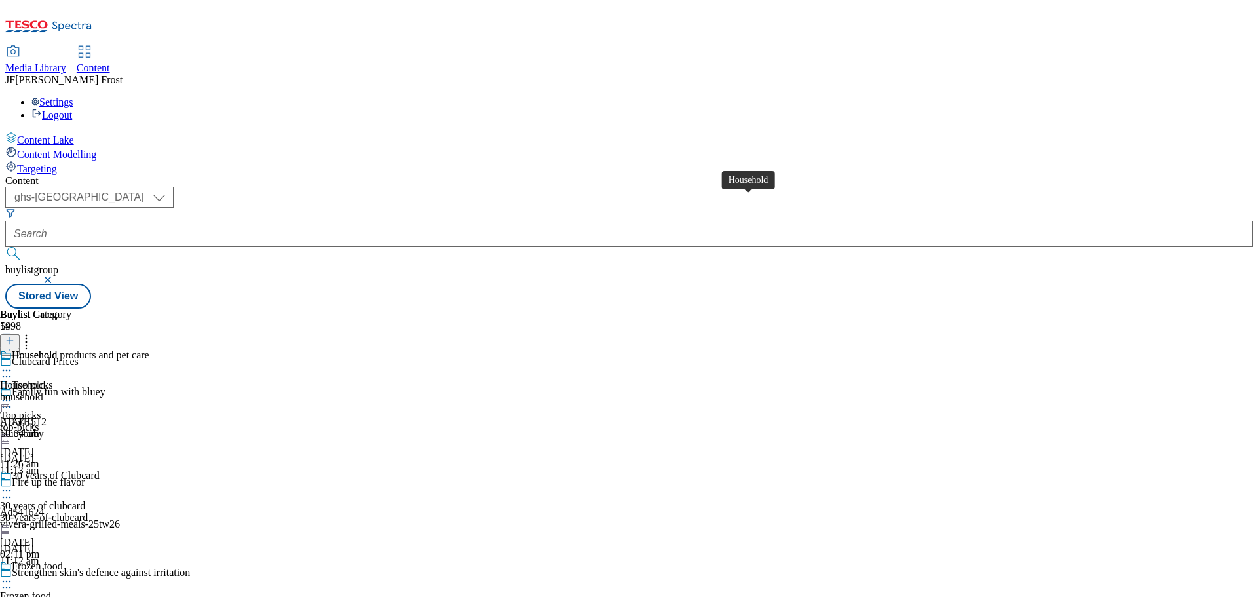
click at [57, 349] on span "Household" at bounding box center [34, 356] width 45 height 14
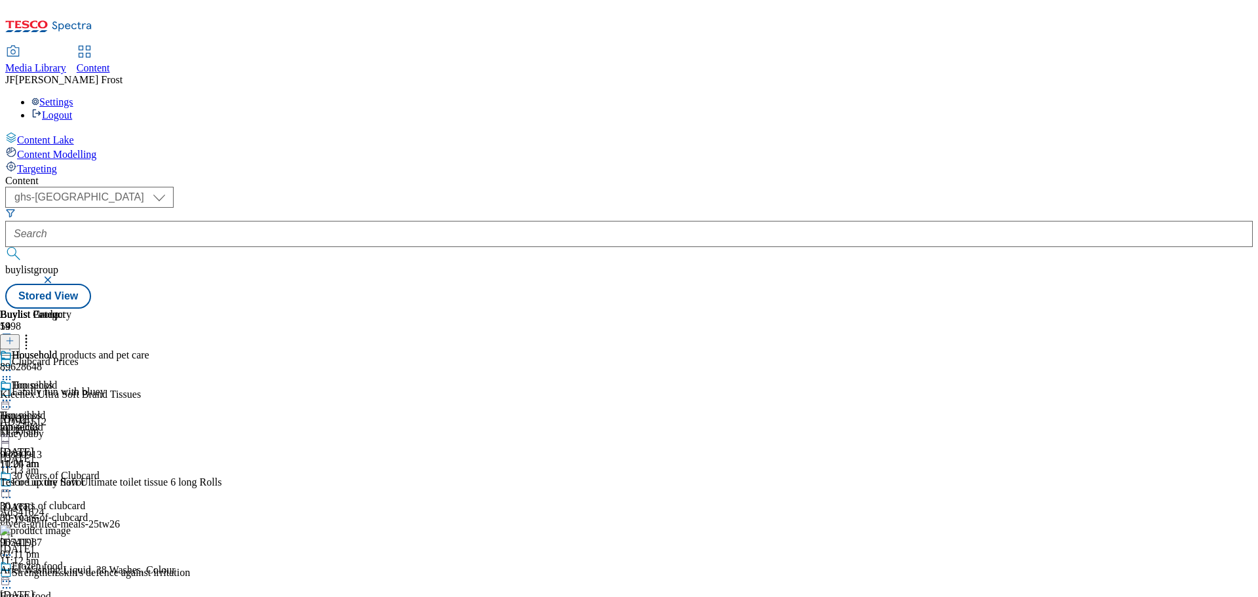
click at [13, 394] on icon at bounding box center [6, 400] width 13 height 13
click at [83, 544] on span "Un-publish" at bounding box center [62, 549] width 42 height 10
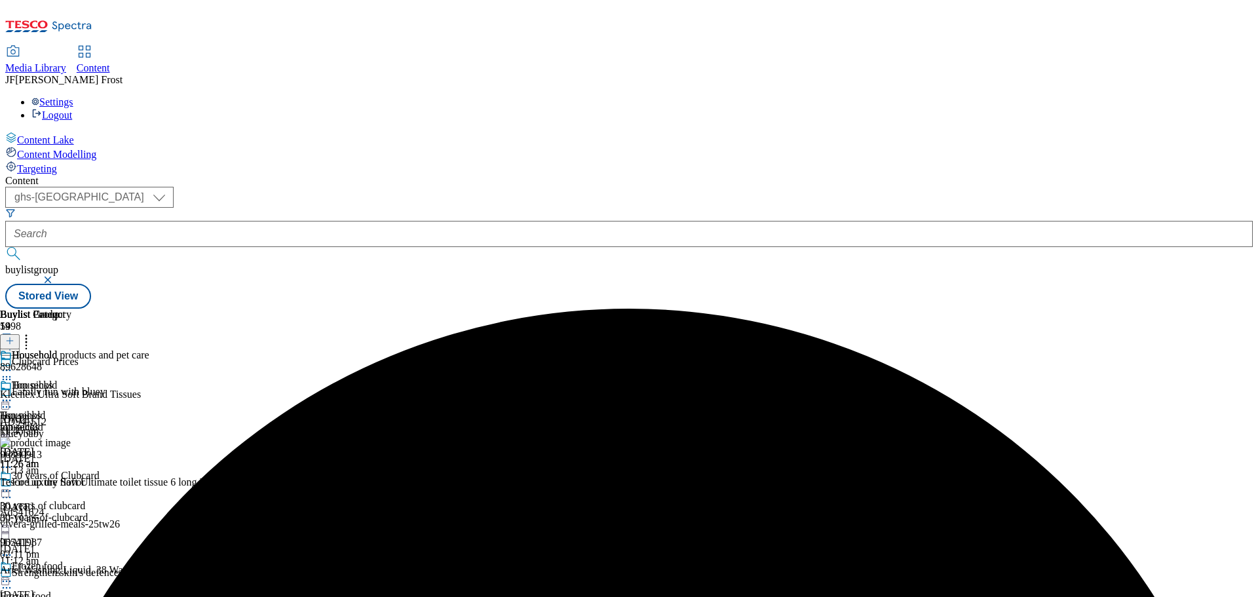
click at [13, 394] on icon at bounding box center [6, 400] width 13 height 13
click at [84, 498] on span "Un-preview" at bounding box center [63, 503] width 44 height 10
click at [33, 332] on icon at bounding box center [26, 338] width 13 height 13
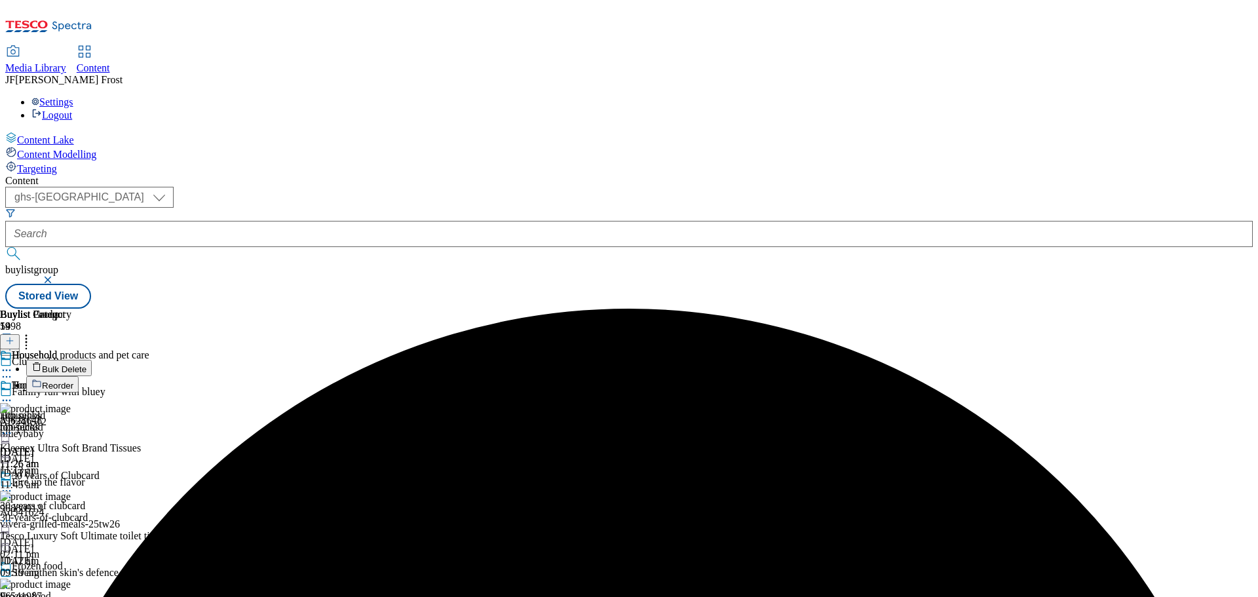
click at [92, 360] on button "Bulk Delete" at bounding box center [58, 368] width 65 height 16
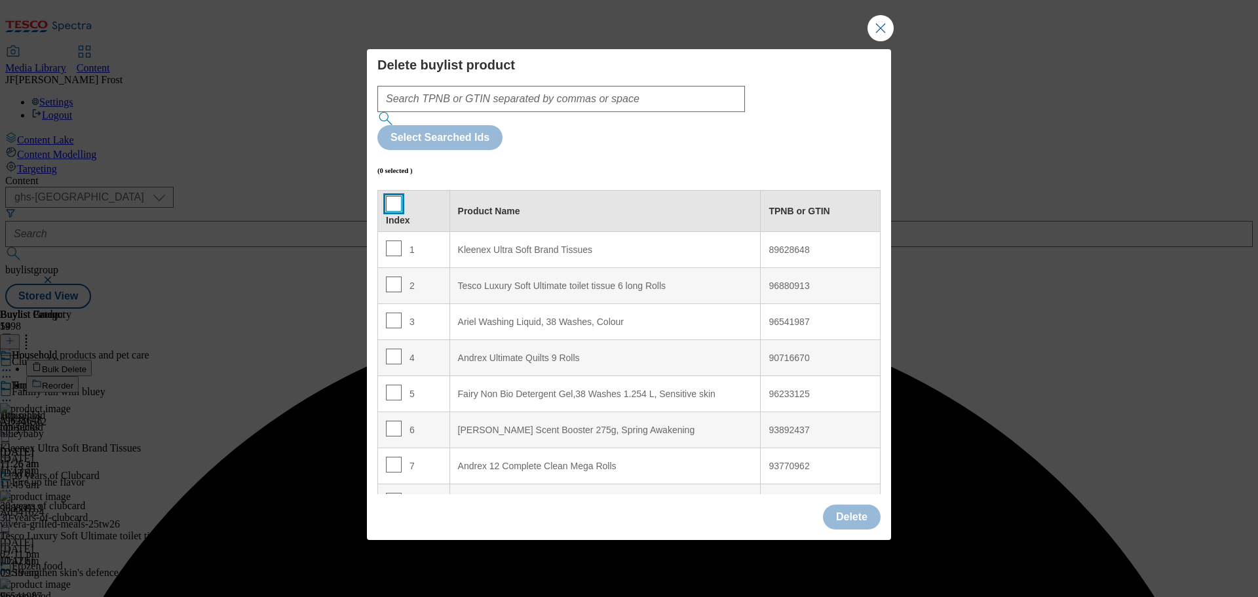
click at [391, 196] on input "Modal" at bounding box center [394, 204] width 16 height 16
checkbox input "true"
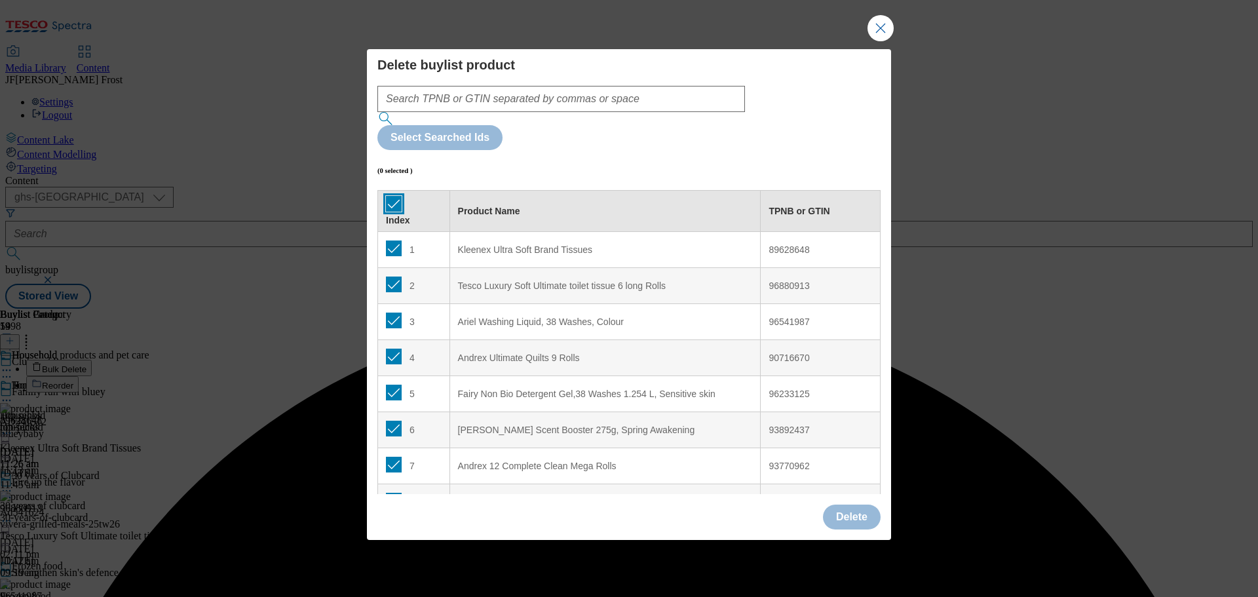
checkbox input "true"
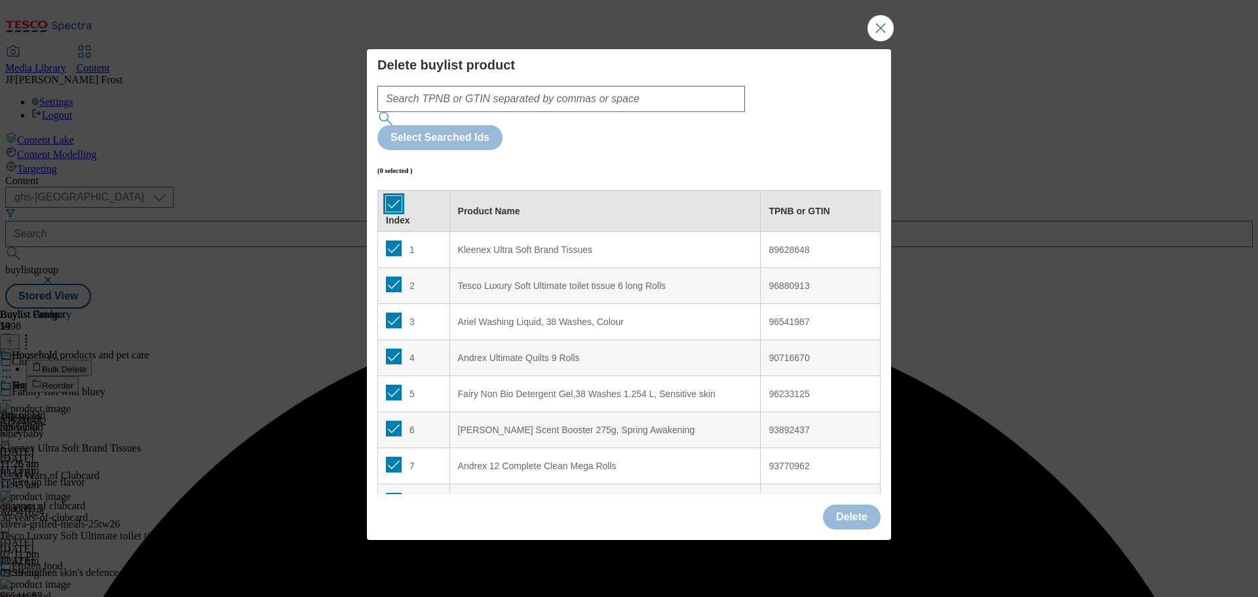
checkbox input "true"
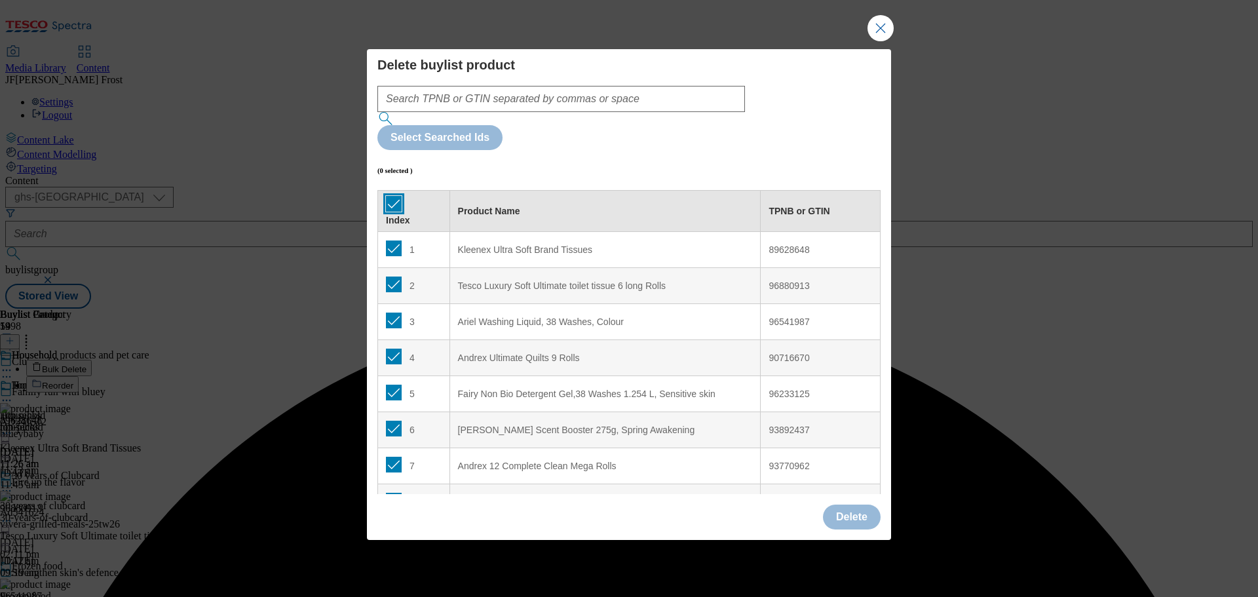
checkbox input "true"
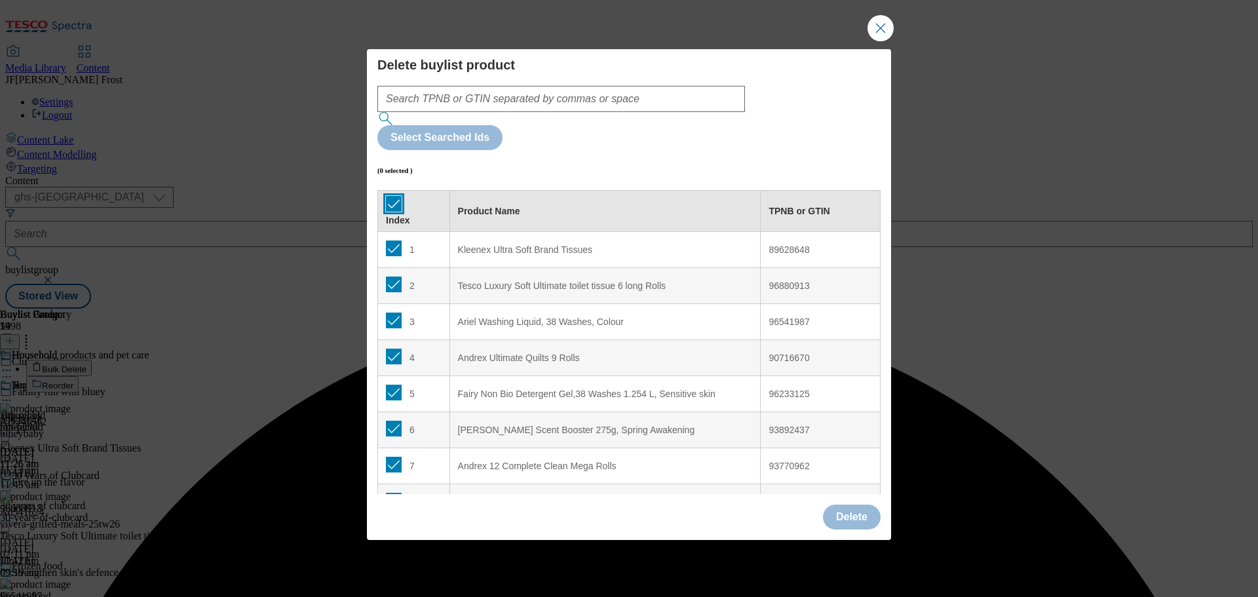
checkbox input "true"
click at [855, 504] on button "Delete" at bounding box center [852, 516] width 58 height 25
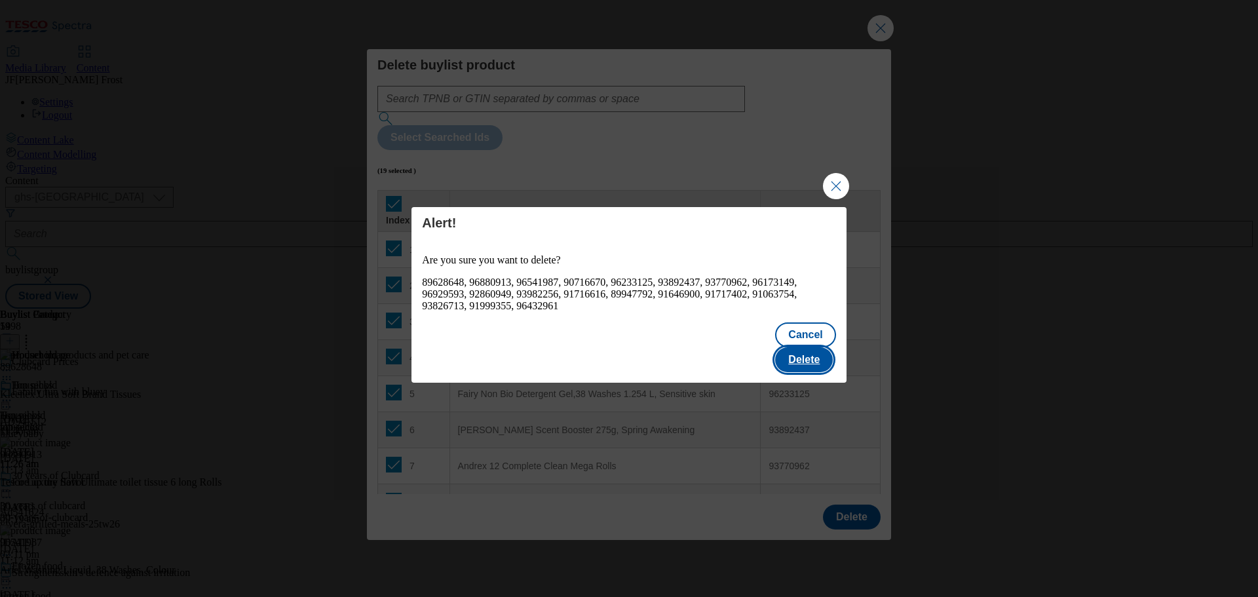
click at [815, 347] on button "Delete" at bounding box center [804, 359] width 58 height 25
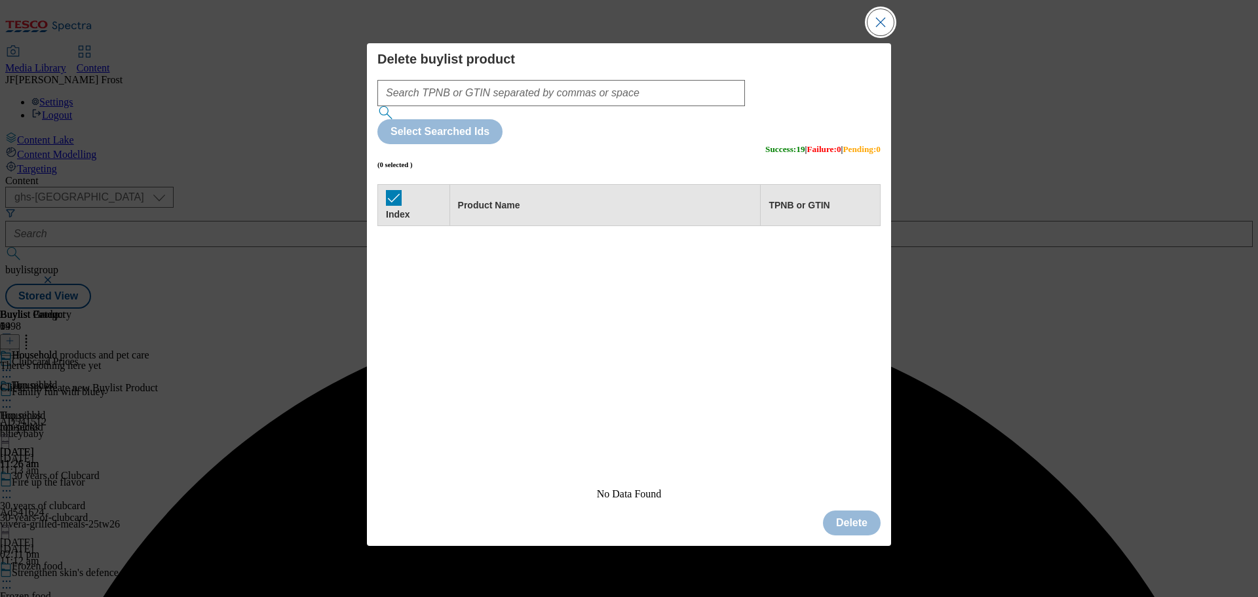
click at [882, 35] on button "Close Modal" at bounding box center [880, 22] width 26 height 26
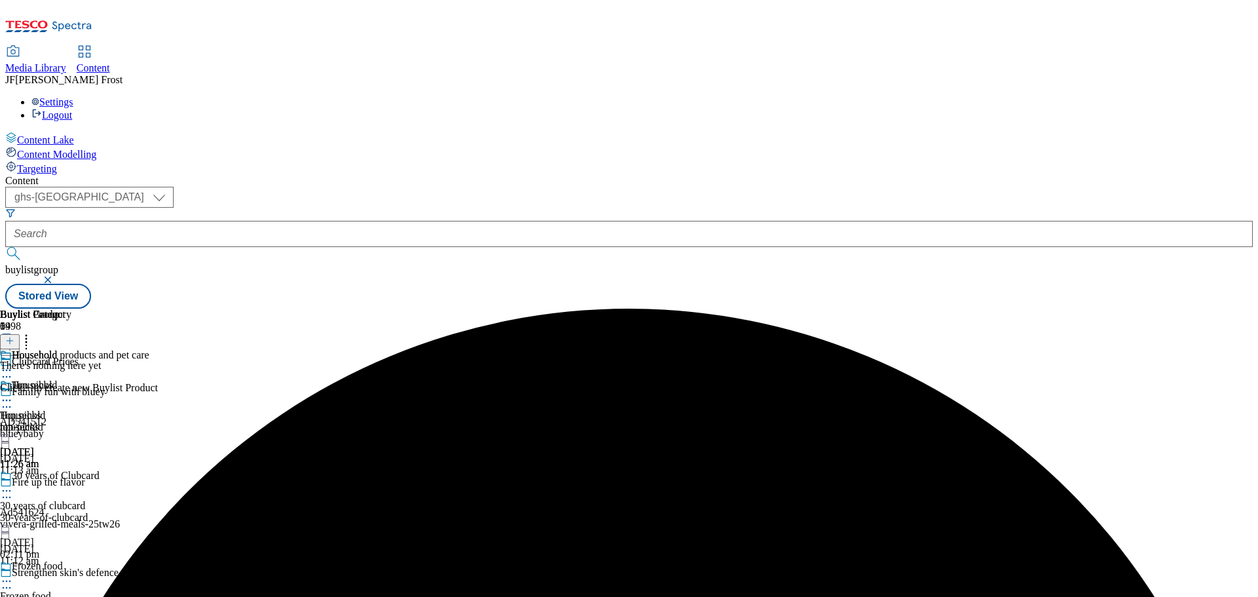
click at [14, 336] on icon at bounding box center [9, 340] width 9 height 9
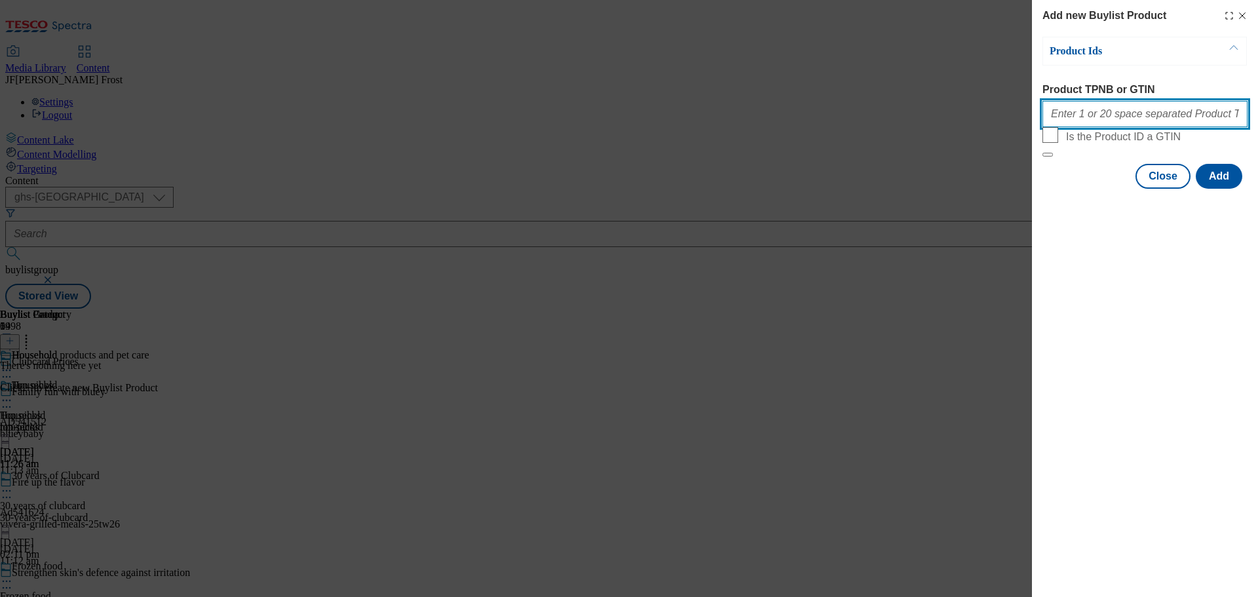
click at [1078, 115] on input "Product TPNB or GTIN" at bounding box center [1144, 114] width 205 height 26
paste input "93941553 93213091 92922422 93038407 93036300 96090926 84418559 96629936 9618313…"
type input "93941553 93213091 92922422 93038407 93036300 96090926 84418559 96629936 9618313…"
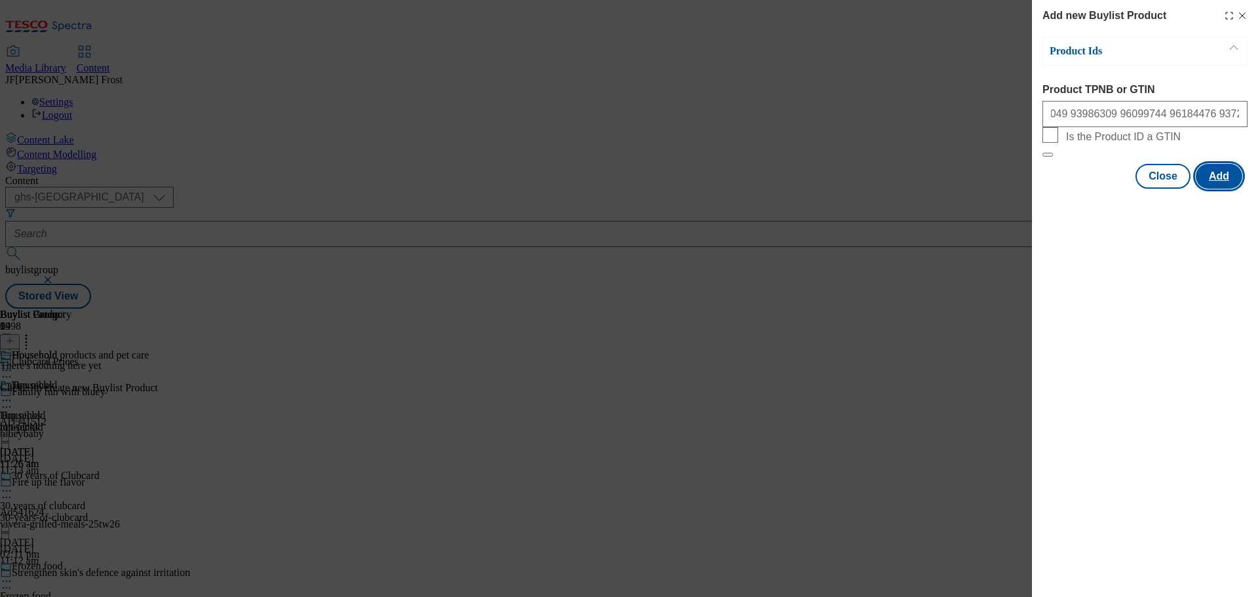
click at [1222, 189] on button "Add" at bounding box center [1218, 176] width 47 height 25
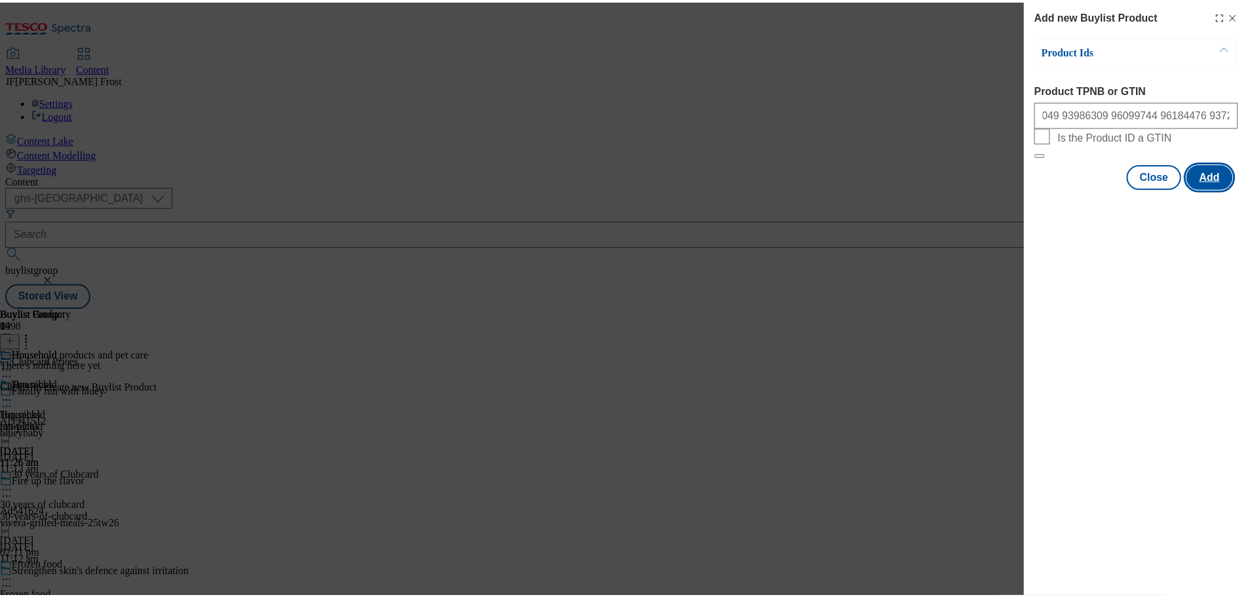
scroll to position [0, 0]
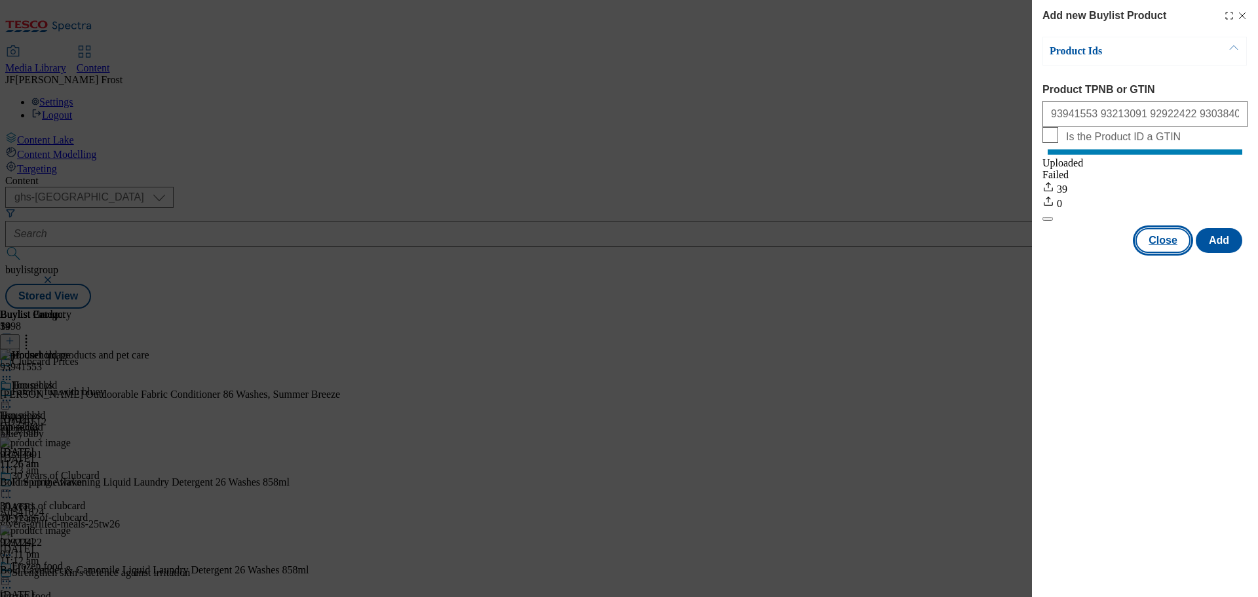
click at [1172, 248] on button "Close" at bounding box center [1162, 240] width 55 height 25
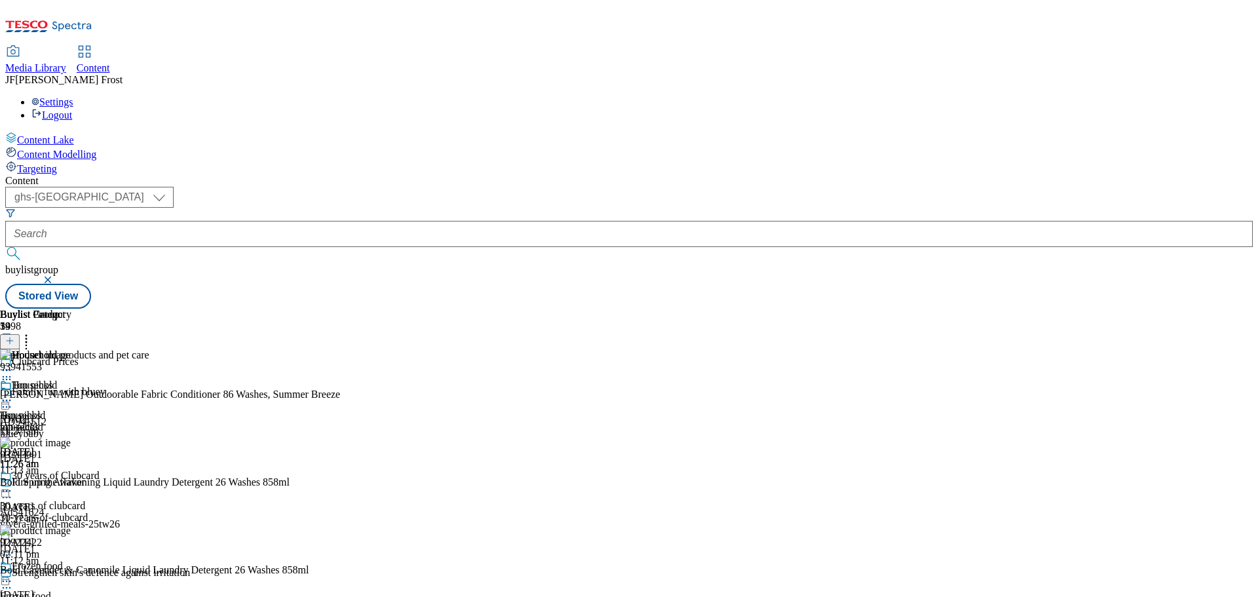
click at [14, 336] on icon at bounding box center [9, 340] width 9 height 9
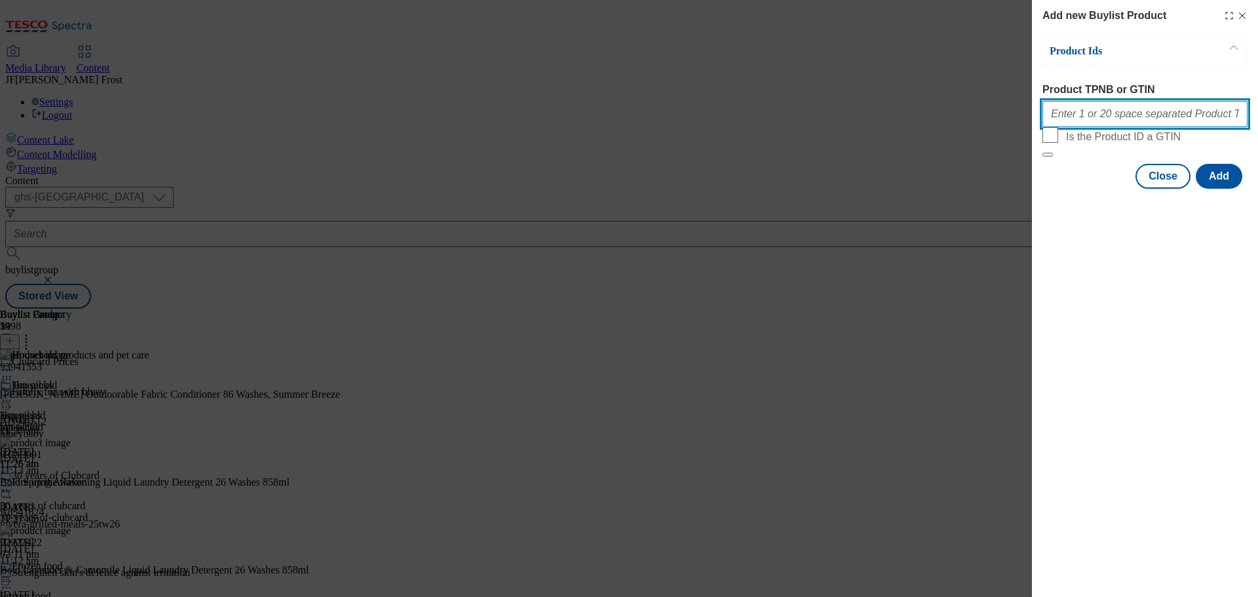
click at [1130, 115] on input "Product TPNB or GTIN" at bounding box center [1144, 114] width 205 height 26
paste input "93662301 78663196 91770556 90855700"
type input "93662301 78663196 91770556 90855700"
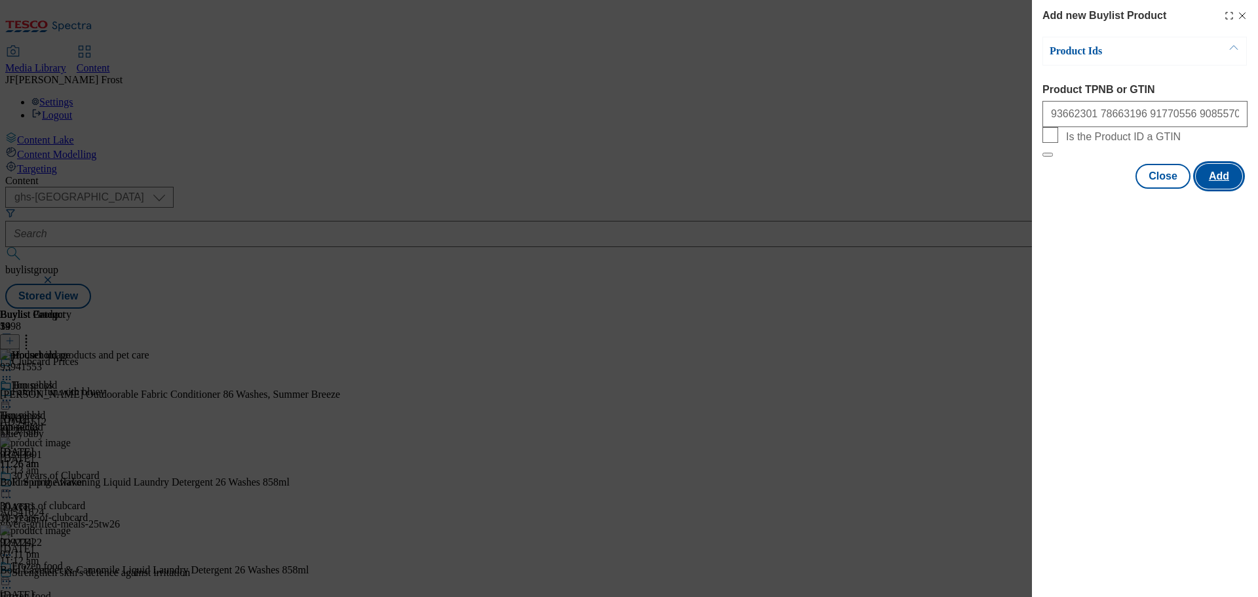
click at [1216, 189] on button "Add" at bounding box center [1218, 176] width 47 height 25
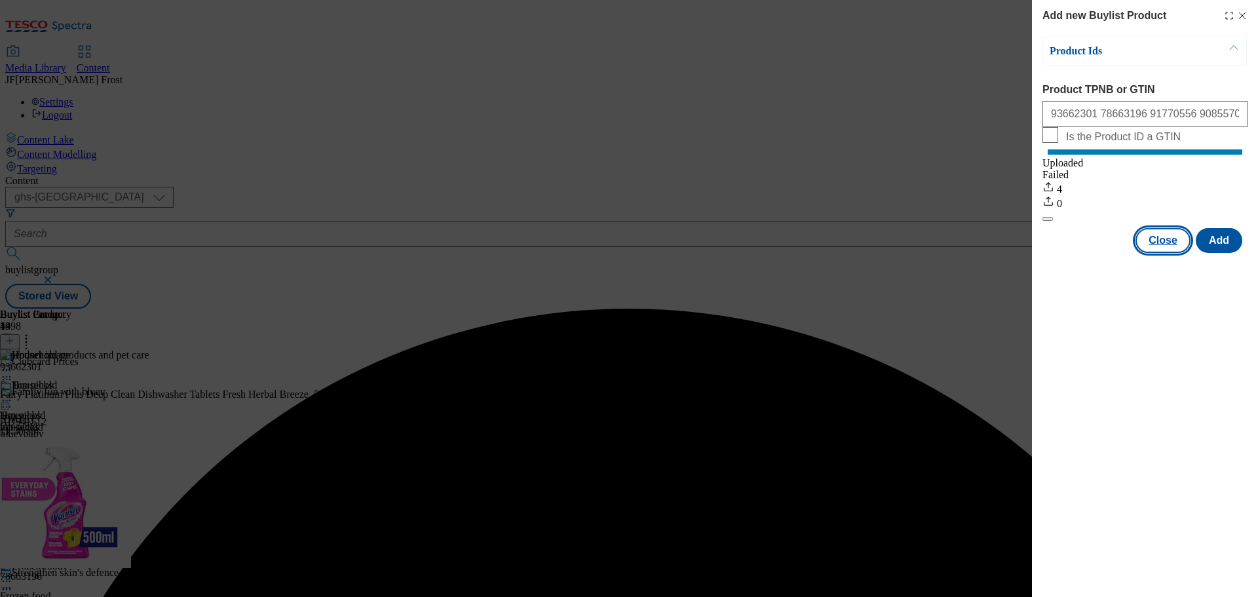
click at [1175, 250] on button "Close" at bounding box center [1162, 240] width 55 height 25
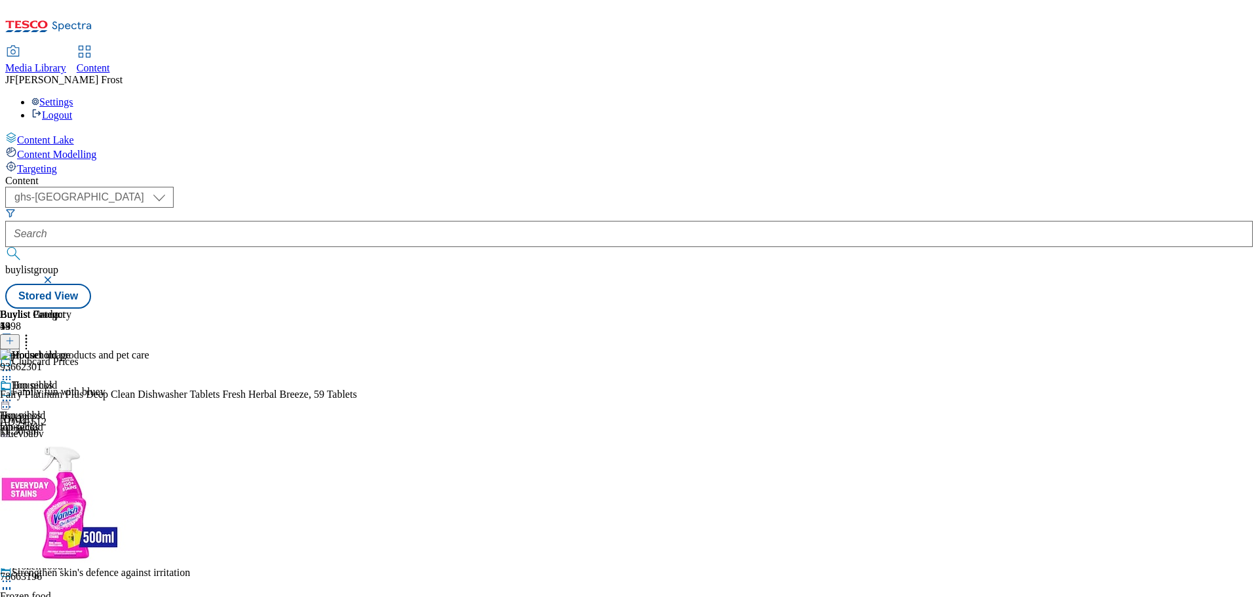
click at [13, 394] on icon at bounding box center [6, 400] width 13 height 13
click at [71, 483] on span "Preview" at bounding box center [56, 488] width 31 height 10
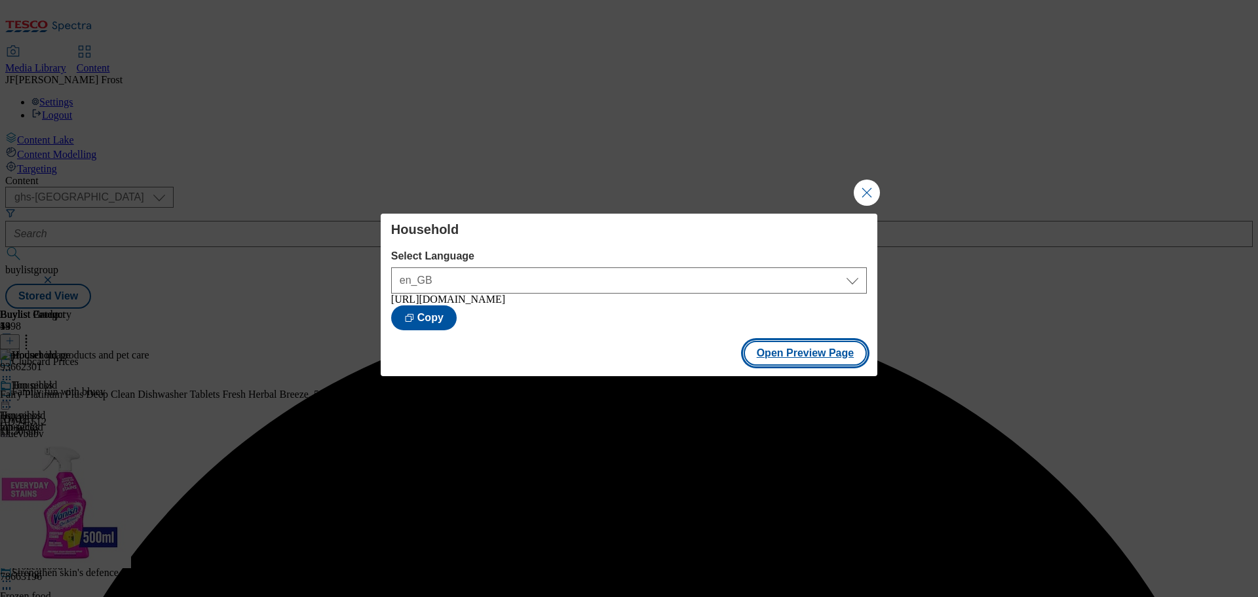
click at [811, 356] on button "Open Preview Page" at bounding box center [805, 353] width 124 height 25
click at [868, 187] on button "Close Modal" at bounding box center [866, 192] width 26 height 26
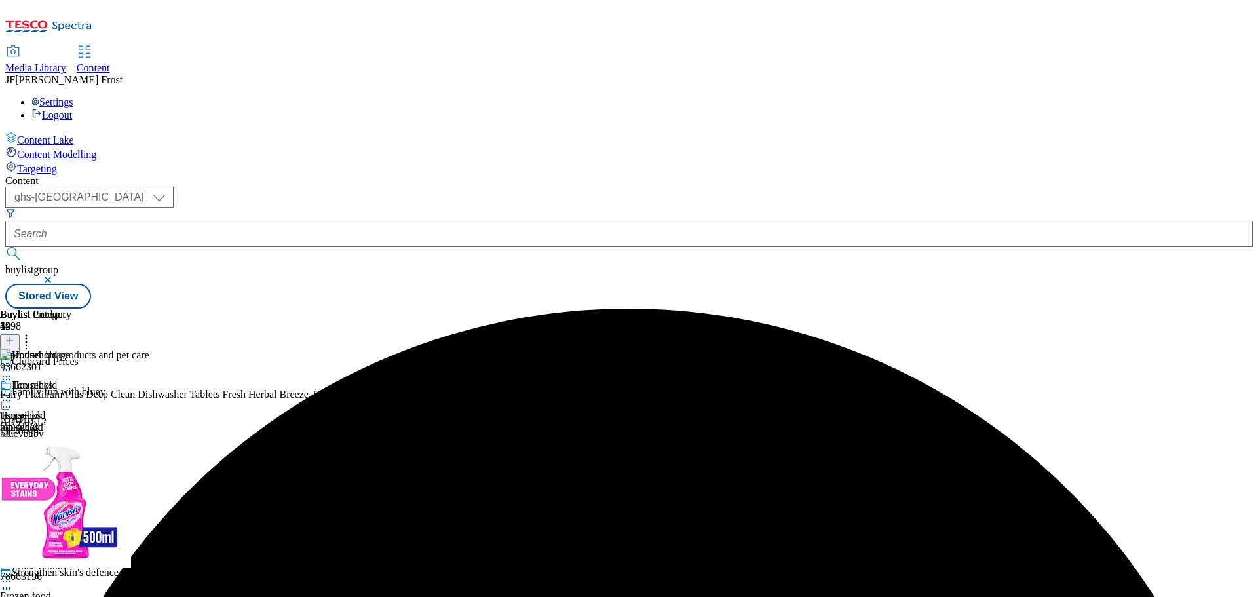
click at [13, 394] on icon at bounding box center [6, 400] width 13 height 13
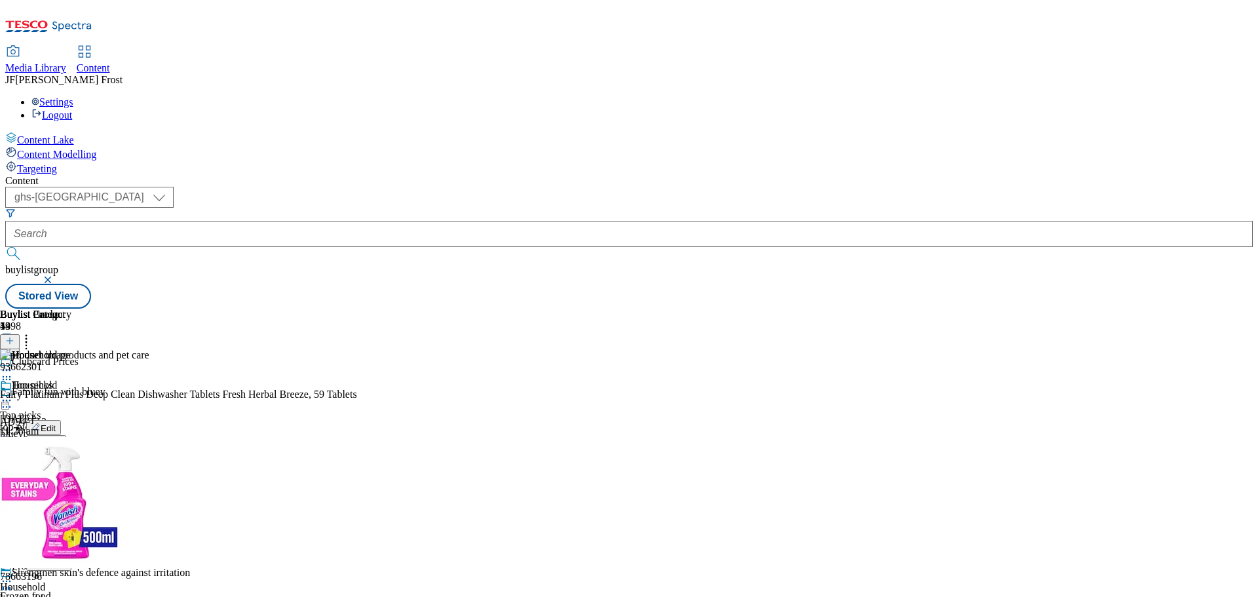
click at [69, 529] on span "Publish" at bounding box center [55, 534] width 29 height 10
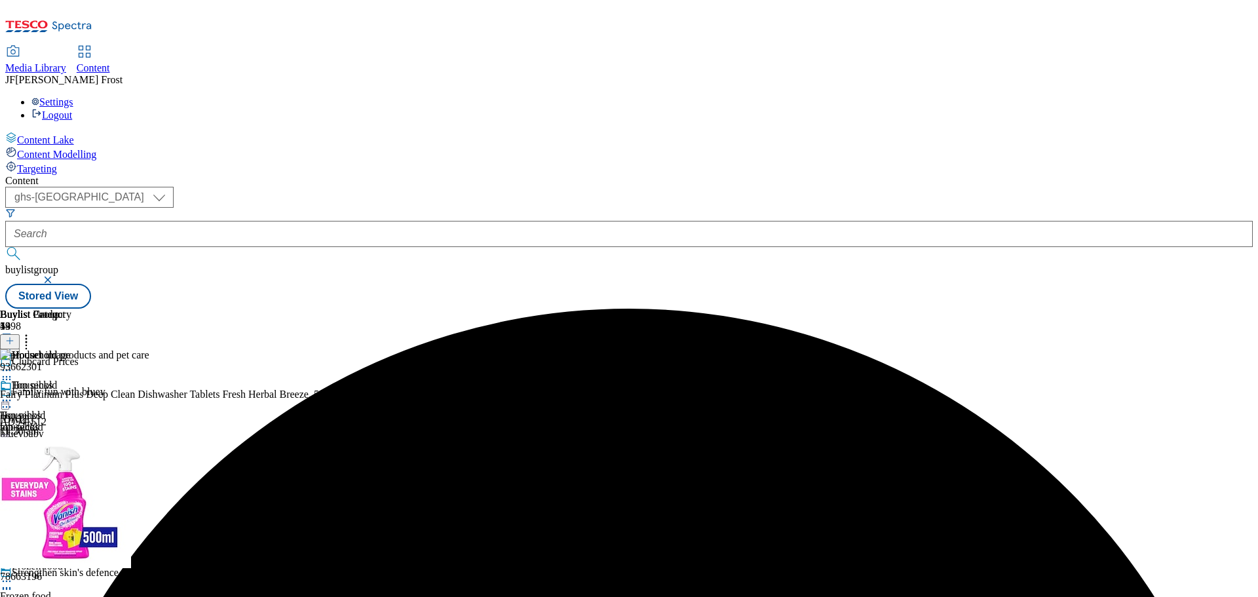
click at [1022, 187] on div "( optional ) ghs-roi ghs-uk ghs-uk buylistgroup Stored View" at bounding box center [628, 248] width 1247 height 122
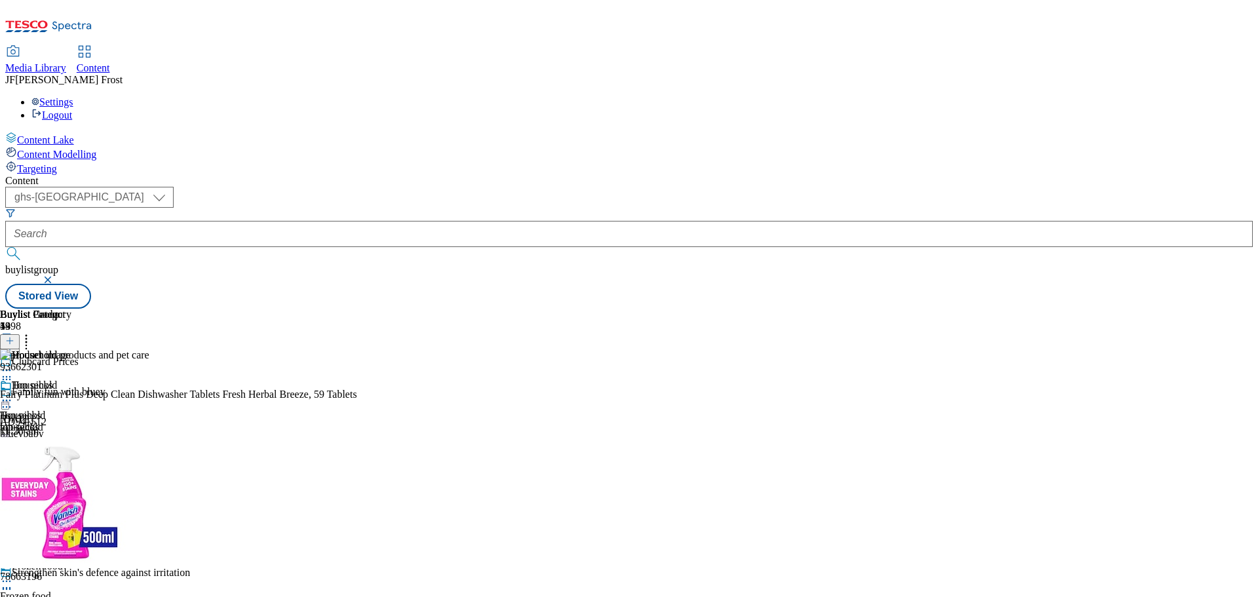
click at [13, 394] on icon at bounding box center [6, 400] width 13 height 13
click at [1228, 96] on div "Settings Logout" at bounding box center [628, 108] width 1247 height 25
click at [72, 109] on link "Logout" at bounding box center [51, 114] width 41 height 11
